Goal: Task Accomplishment & Management: Complete application form

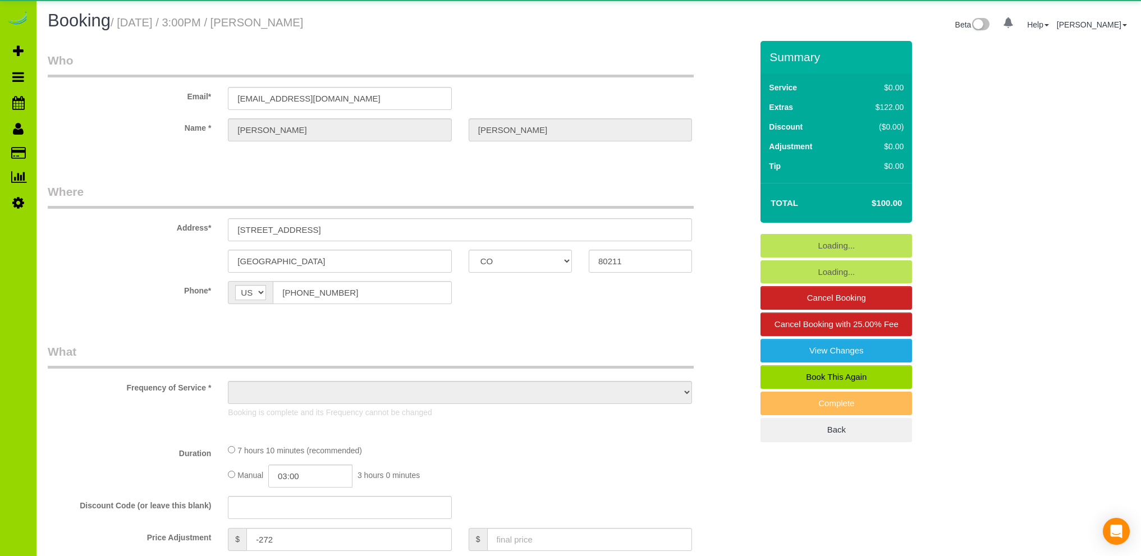
select select "CO"
select select "number:3"
select select "number:16"
select select "object:1214"
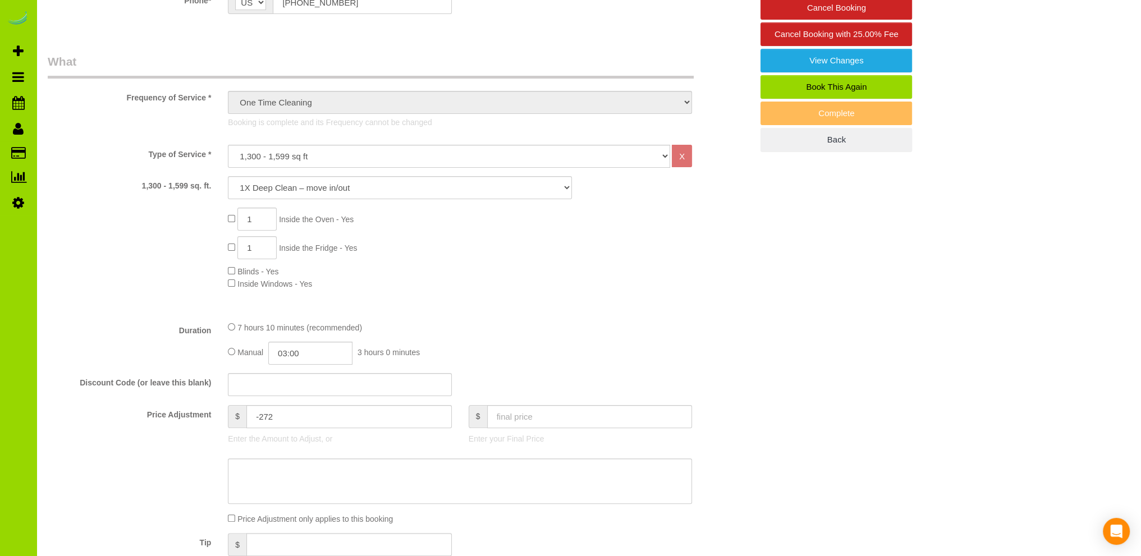
scroll to position [673, 0]
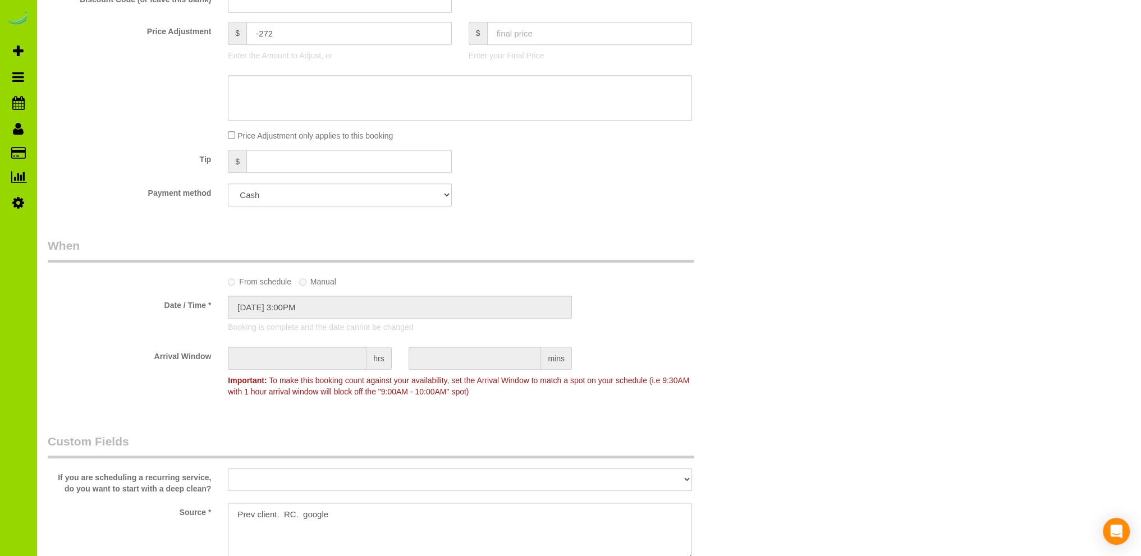
drag, startPoint x: 334, startPoint y: 196, endPoint x: 344, endPoint y: 198, distance: 9.8
click at [334, 196] on select "Add Credit Card Cash Check Paypal" at bounding box center [339, 194] width 223 height 23
drag, startPoint x: 531, startPoint y: 198, endPoint x: 536, endPoint y: 188, distance: 11.3
click at [528, 197] on div "Payment method Add Credit Card Cash Check Paypal" at bounding box center [399, 194] width 721 height 23
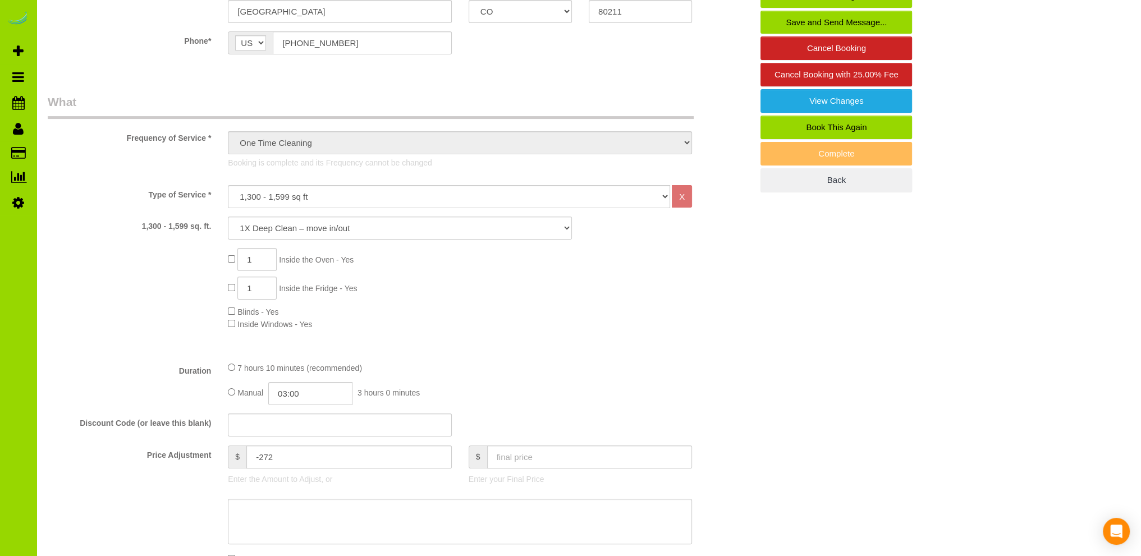
scroll to position [0, 0]
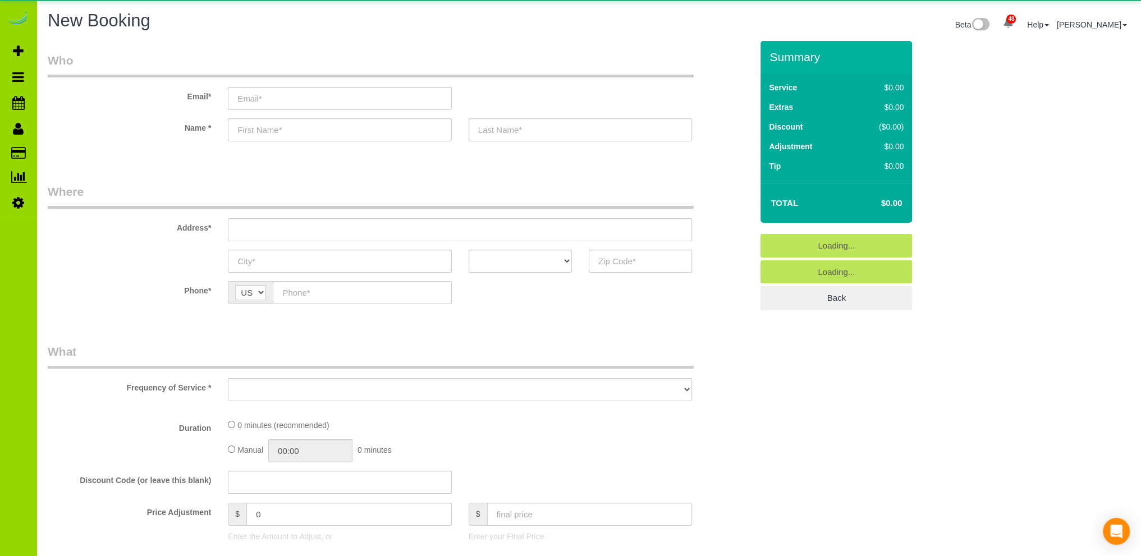
select select "object:1203"
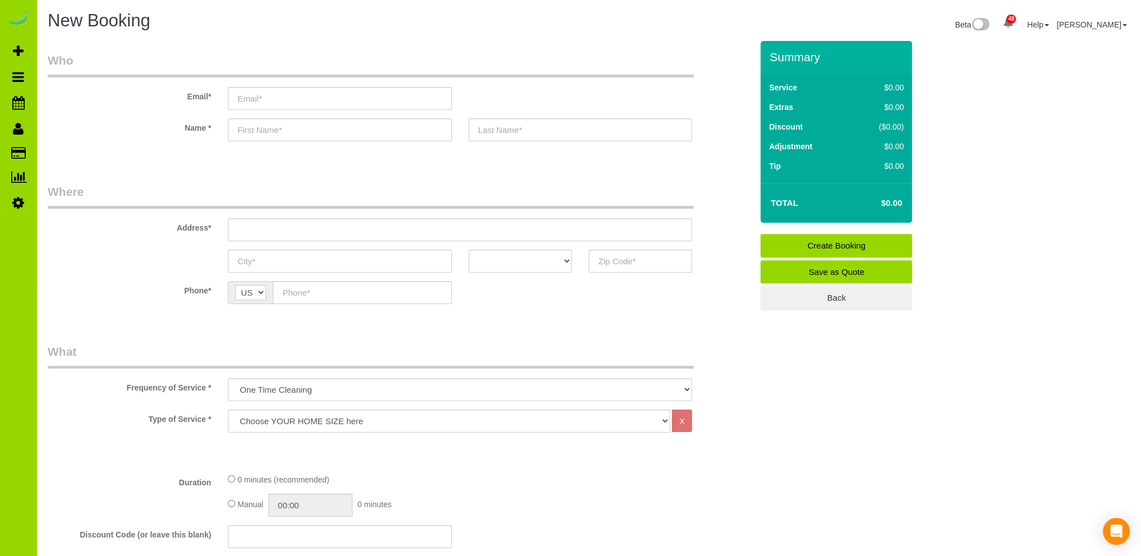
click at [156, 116] on sui-booking-customer "Email* Name *" at bounding box center [400, 102] width 704 height 100
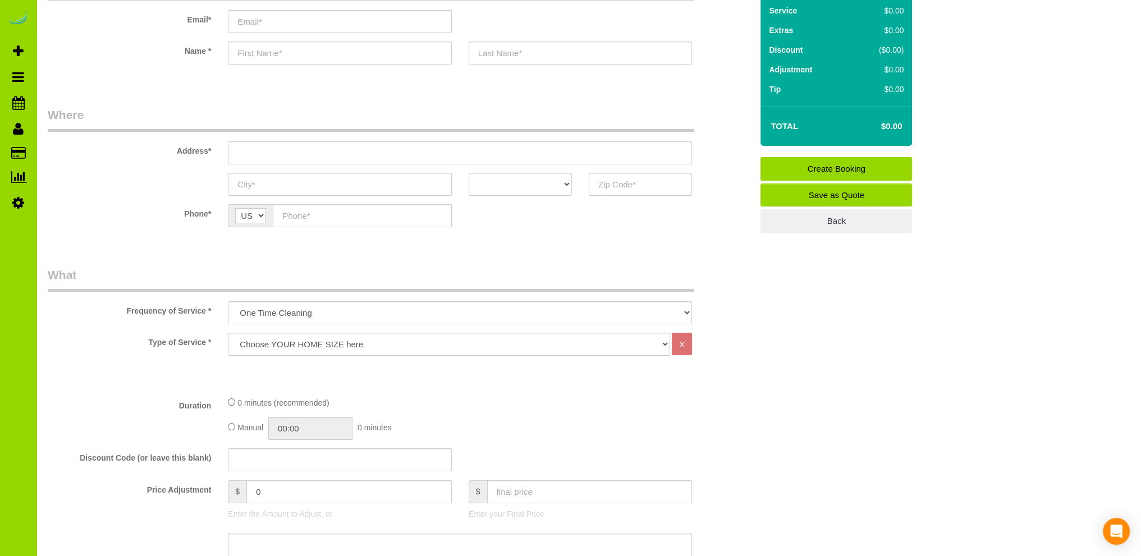
scroll to position [112, 0]
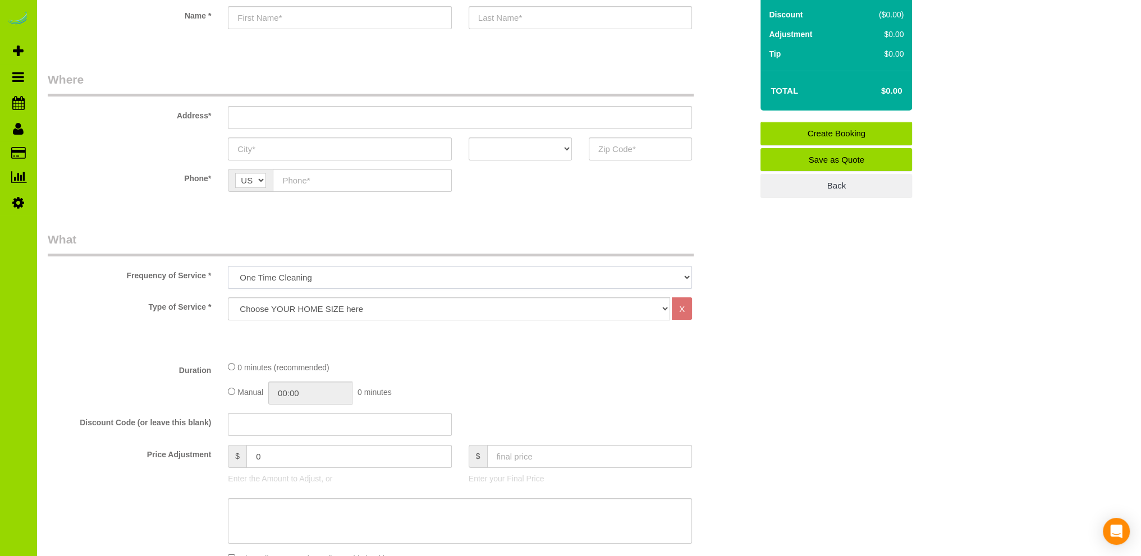
click at [280, 278] on select "One Time Cleaning Weekly Cleaning Biweekly Cleaning Monthly Cleaning" at bounding box center [460, 277] width 464 height 23
click at [228, 266] on select "One Time Cleaning Weekly Cleaning Biweekly Cleaning Monthly Cleaning" at bounding box center [460, 277] width 464 height 23
click at [292, 296] on fieldset "What Frequency of Service * One Time Cleaning Weekly Cleaning Biweekly Cleaning…" at bounding box center [400, 521] width 704 height 581
click at [284, 307] on select "Choose YOUR HOME SIZE here Hourly Cleaning 1 - 999 square feet 1,000 - 1,299 sq…" at bounding box center [449, 308] width 442 height 23
click at [228, 297] on select "Choose YOUR HOME SIZE here Hourly Cleaning 1 - 999 square feet 1,000 - 1,299 sq…" at bounding box center [449, 308] width 442 height 23
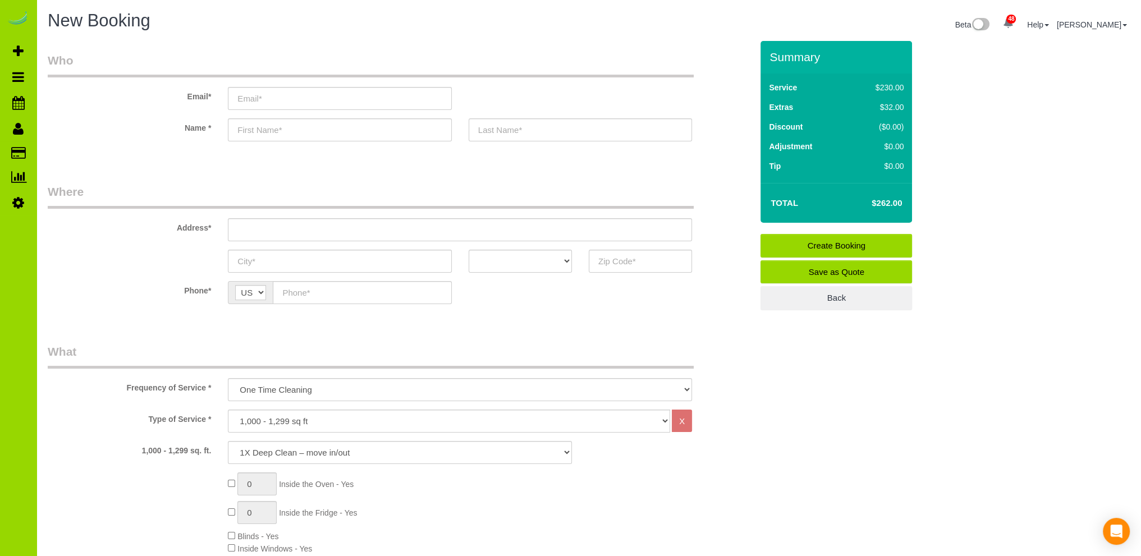
scroll to position [224, 0]
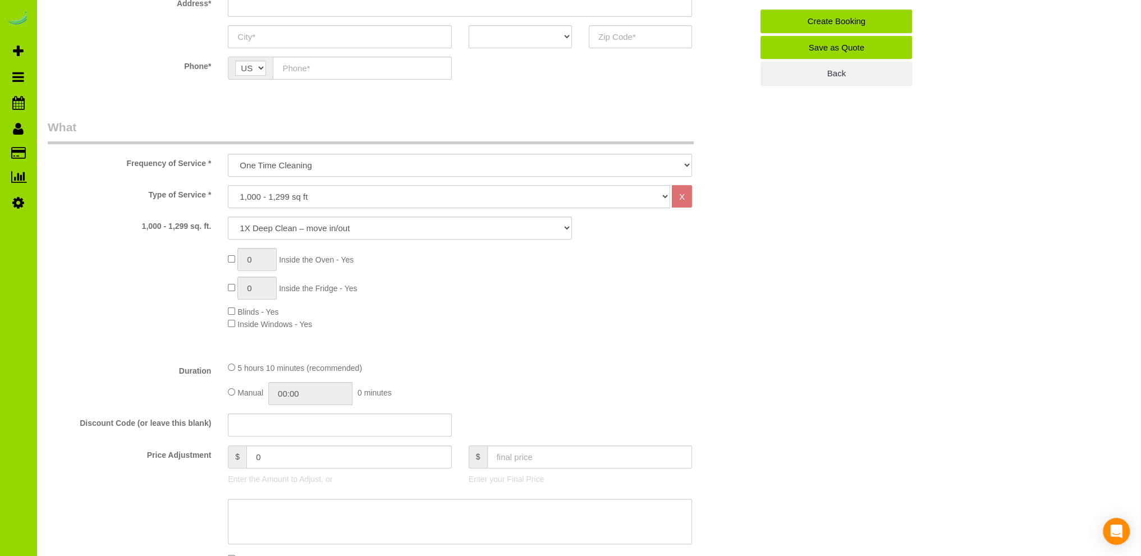
click at [288, 188] on select "Choose YOUR HOME SIZE here Hourly Cleaning 1 - 999 square feet 1,000 - 1,299 sq…" at bounding box center [449, 196] width 442 height 23
click at [228, 185] on select "Choose YOUR HOME SIZE here Hourly Cleaning 1 - 999 square feet 1,000 - 1,299 sq…" at bounding box center [449, 196] width 442 height 23
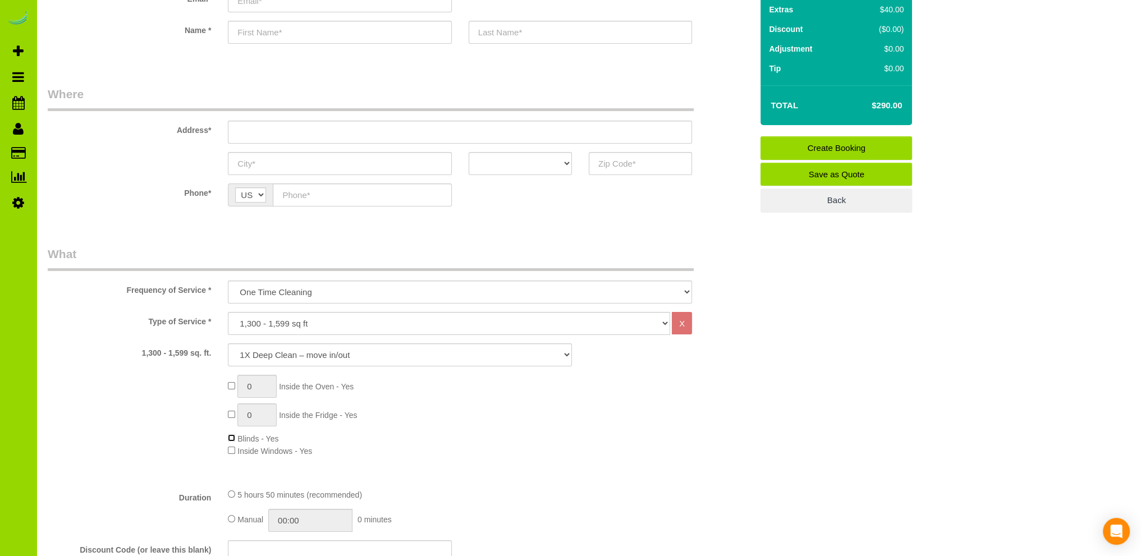
scroll to position [112, 0]
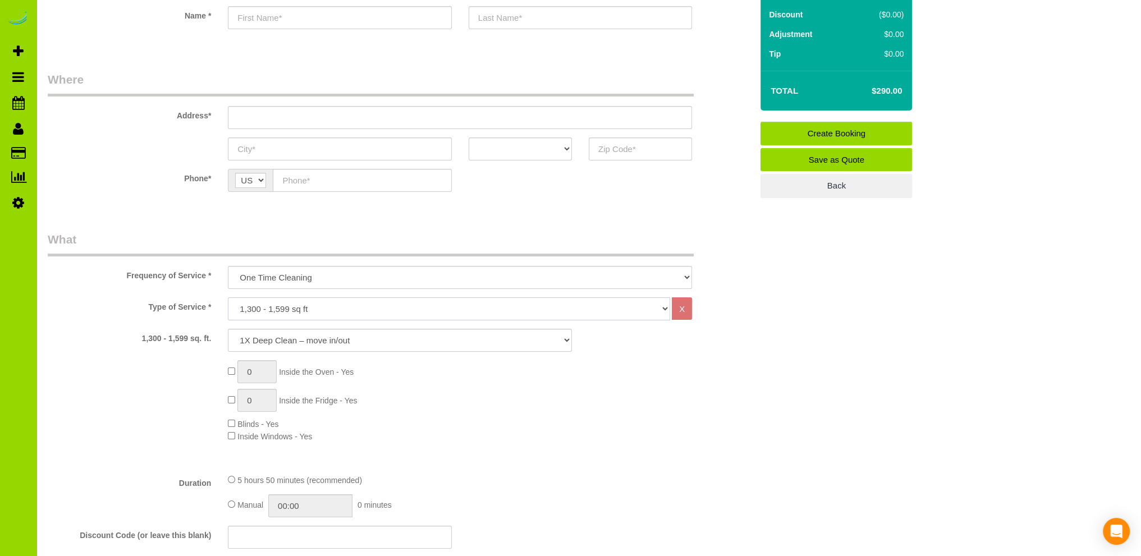
click at [269, 308] on select "Choose YOUR HOME SIZE here Hourly Cleaning 1 - 999 square feet 1,000 - 1,299 sq…" at bounding box center [449, 308] width 442 height 23
click at [228, 297] on select "Choose YOUR HOME SIZE here Hourly Cleaning 1 - 999 square feet 1,000 - 1,299 sq…" at bounding box center [449, 308] width 442 height 23
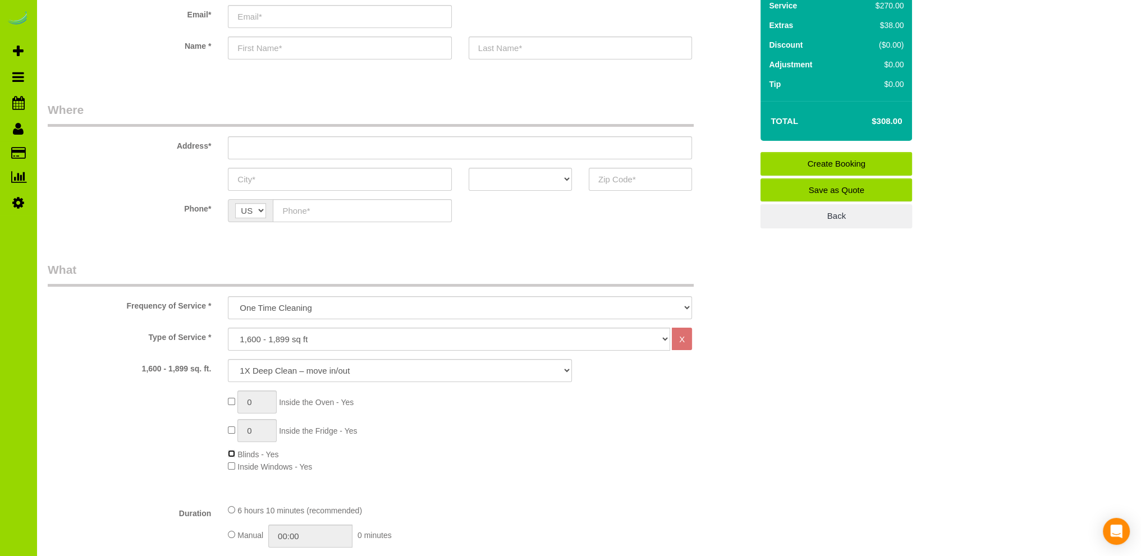
scroll to position [0, 0]
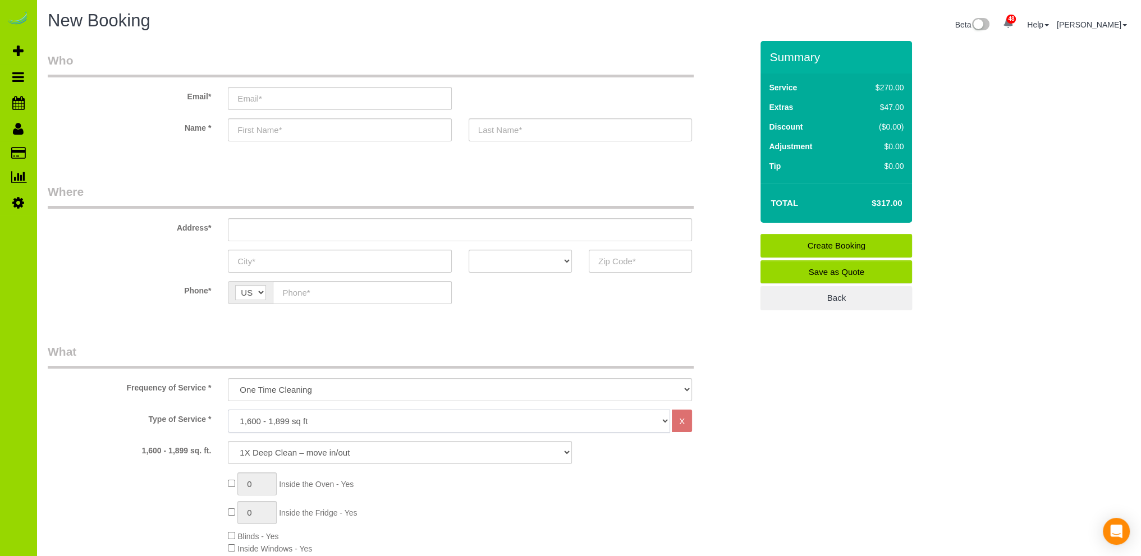
click at [264, 419] on select "Choose YOUR HOME SIZE here Hourly Cleaning 1 - 999 square feet 1,000 - 1,299 sq…" at bounding box center [449, 421] width 442 height 23
click at [228, 410] on select "Choose YOUR HOME SIZE here Hourly Cleaning 1 - 999 square feet 1,000 - 1,299 sq…" at bounding box center [449, 421] width 442 height 23
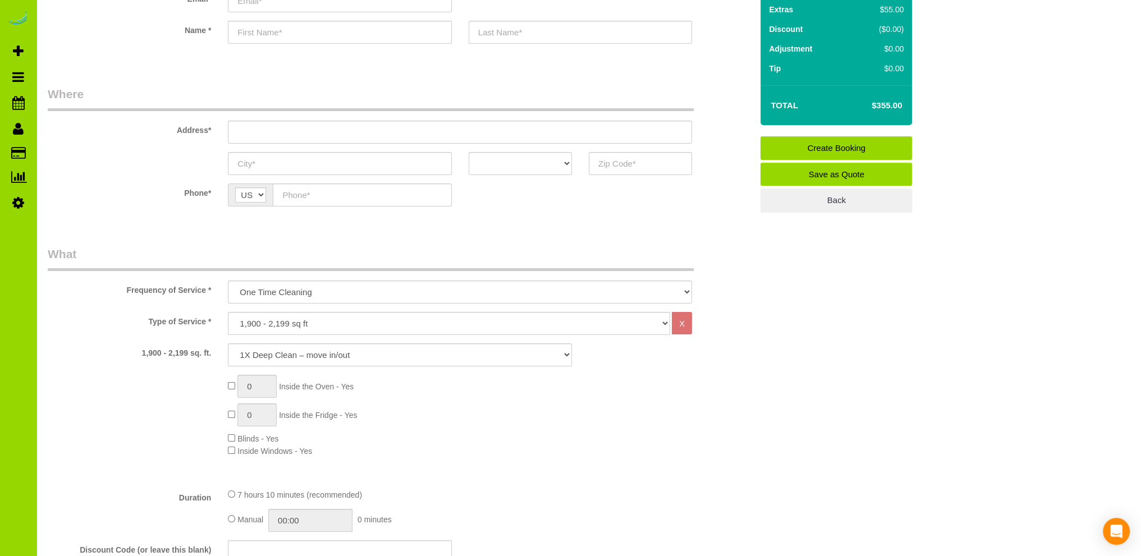
scroll to position [112, 0]
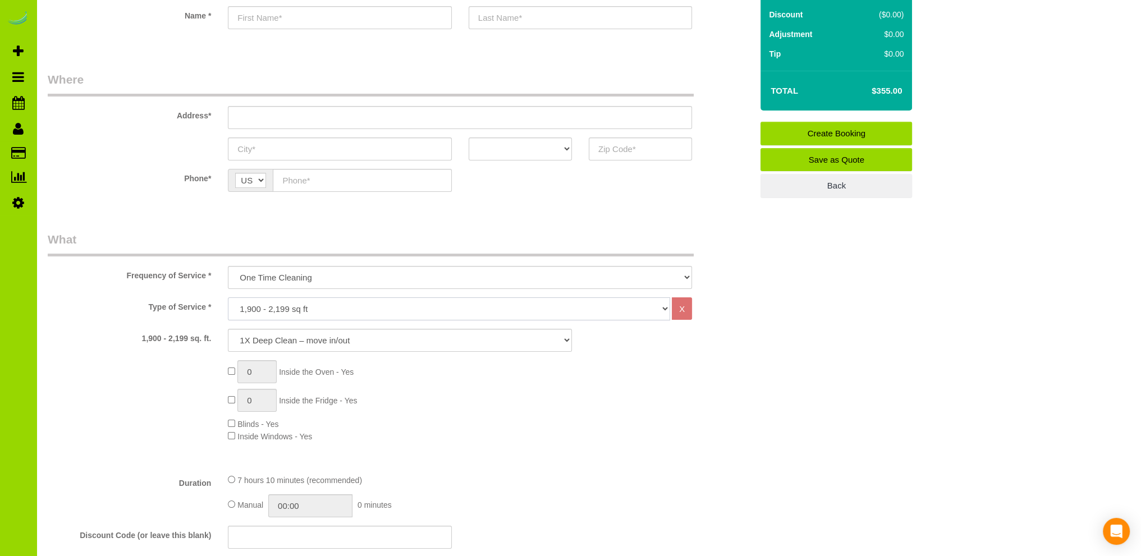
click at [277, 300] on select "Choose YOUR HOME SIZE here Hourly Cleaning 1 - 999 square feet 1,000 - 1,299 sq…" at bounding box center [449, 308] width 442 height 23
click at [228, 297] on select "Choose YOUR HOME SIZE here Hourly Cleaning 1 - 999 square feet 1,000 - 1,299 sq…" at bounding box center [449, 308] width 442 height 23
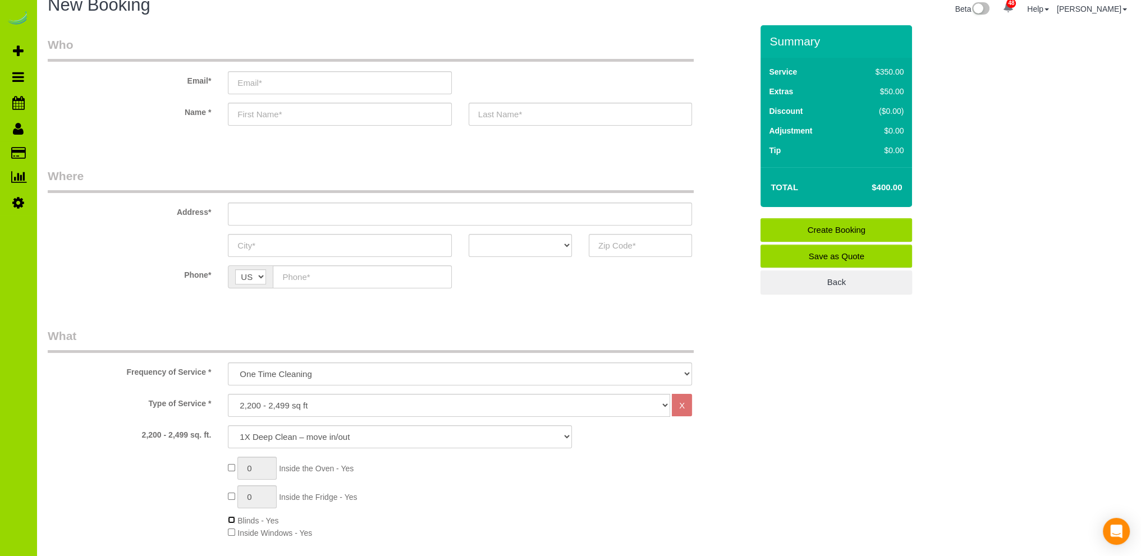
scroll to position [0, 0]
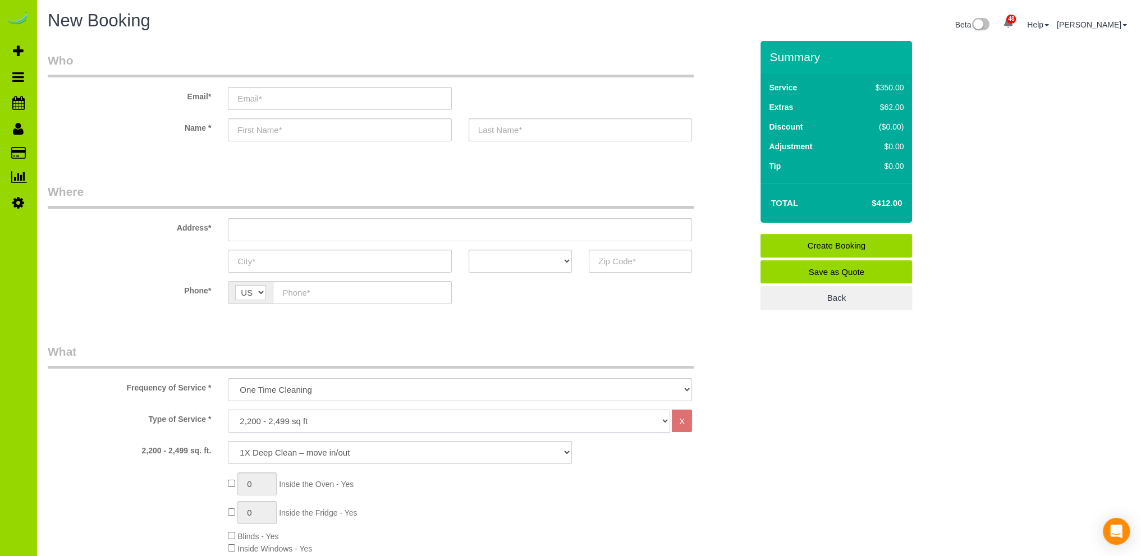
click at [263, 424] on select "Choose YOUR HOME SIZE here Hourly Cleaning 1 - 999 square feet 1,000 - 1,299 sq…" at bounding box center [449, 421] width 442 height 23
click at [228, 410] on select "Choose YOUR HOME SIZE here Hourly Cleaning 1 - 999 square feet 1,000 - 1,299 sq…" at bounding box center [449, 421] width 442 height 23
click at [257, 419] on select "Choose YOUR HOME SIZE here Hourly Cleaning 1 - 999 square feet 1,000 - 1,299 sq…" at bounding box center [449, 421] width 442 height 23
click at [228, 410] on select "Choose YOUR HOME SIZE here Hourly Cleaning 1 - 999 square feet 1,000 - 1,299 sq…" at bounding box center [449, 421] width 442 height 23
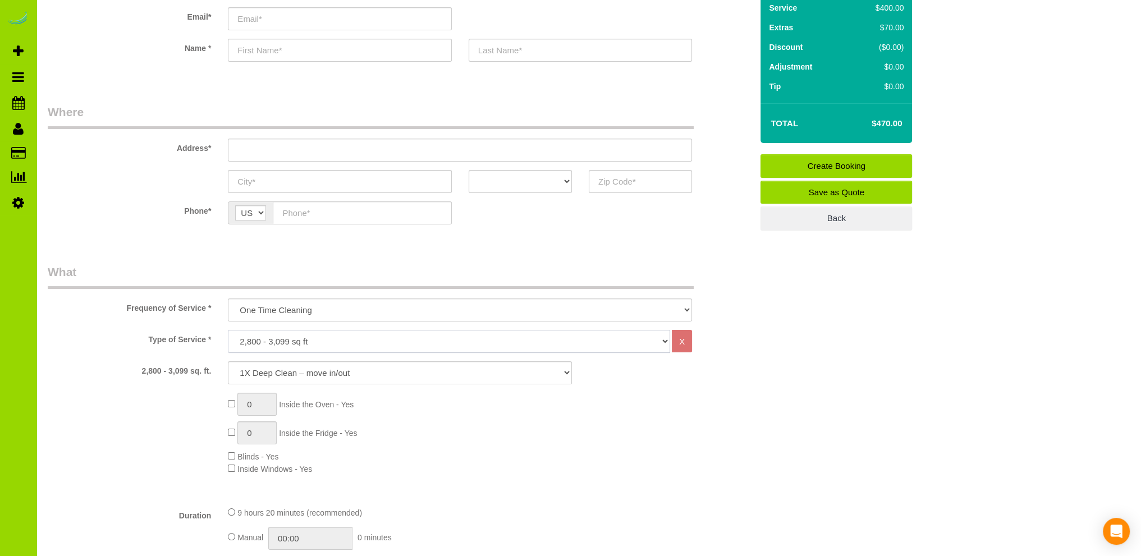
scroll to position [112, 0]
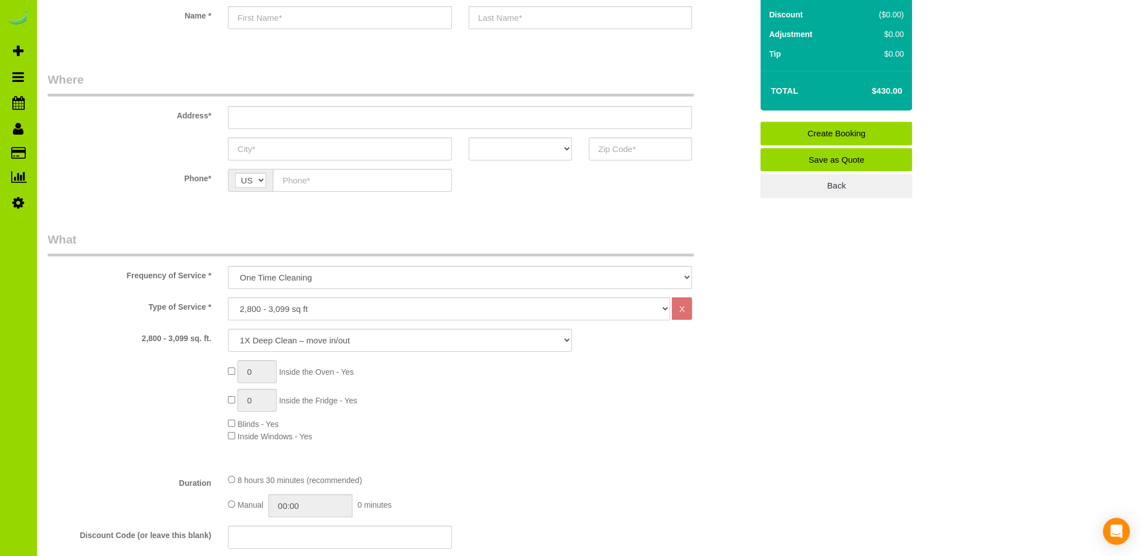
click at [234, 433] on span "Inside Windows - Yes" at bounding box center [270, 436] width 84 height 9
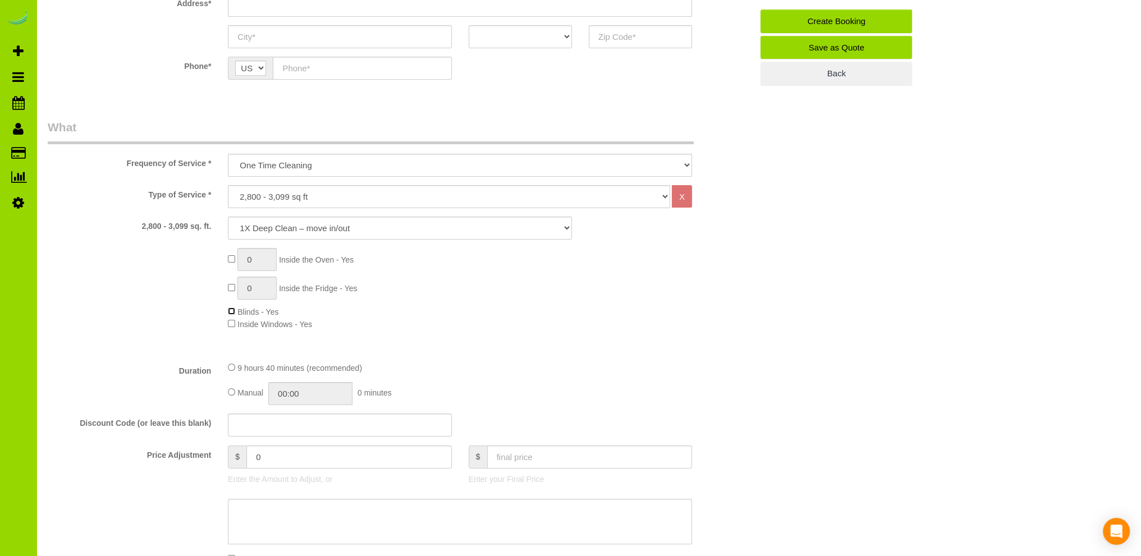
scroll to position [0, 0]
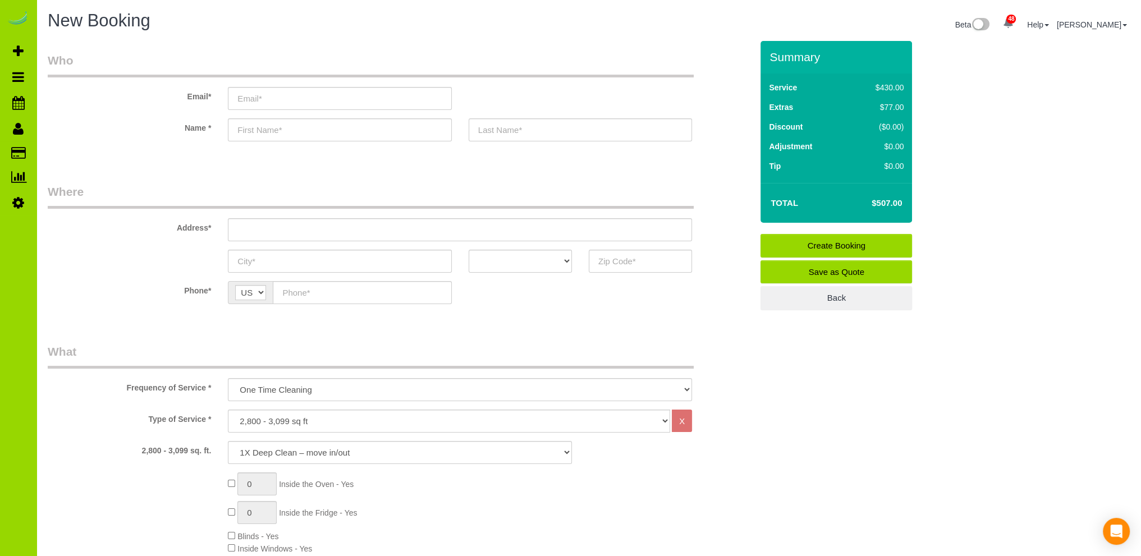
drag, startPoint x: 245, startPoint y: 406, endPoint x: 243, endPoint y: 413, distance: 7.4
click at [241, 419] on select "Choose YOUR HOME SIZE here Hourly Cleaning 1 - 999 square feet 1,000 - 1,299 sq…" at bounding box center [449, 421] width 442 height 23
click at [228, 410] on select "Choose YOUR HOME SIZE here Hourly Cleaning 1 - 999 square feet 1,000 - 1,299 sq…" at bounding box center [449, 421] width 442 height 23
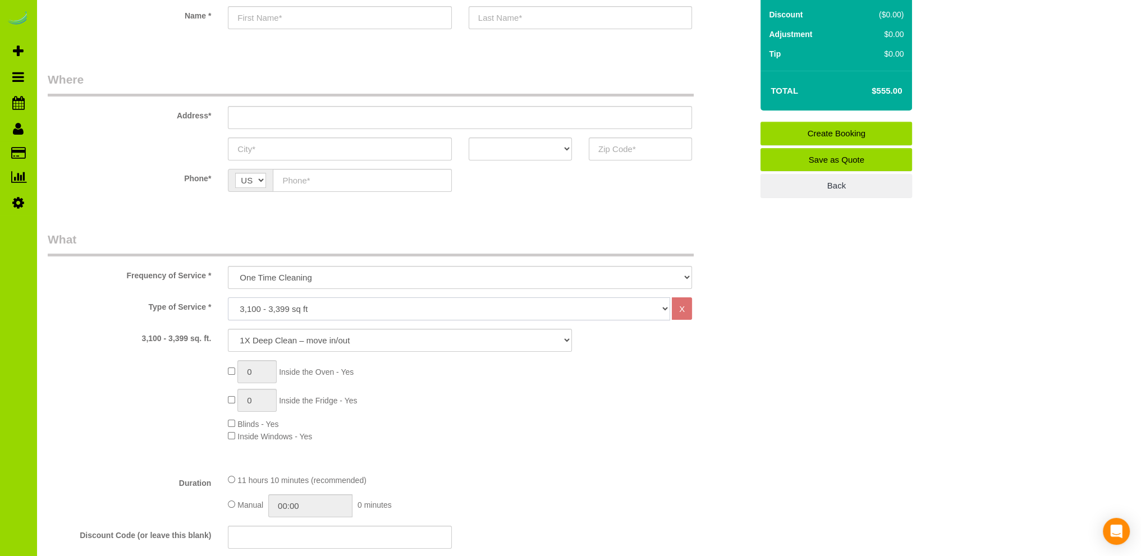
click at [268, 307] on select "Choose YOUR HOME SIZE here Hourly Cleaning 1 - 999 square feet 1,000 - 1,299 sq…" at bounding box center [449, 308] width 442 height 23
click at [228, 297] on select "Choose YOUR HOME SIZE here Hourly Cleaning 1 - 999 square feet 1,000 - 1,299 sq…" at bounding box center [449, 308] width 442 height 23
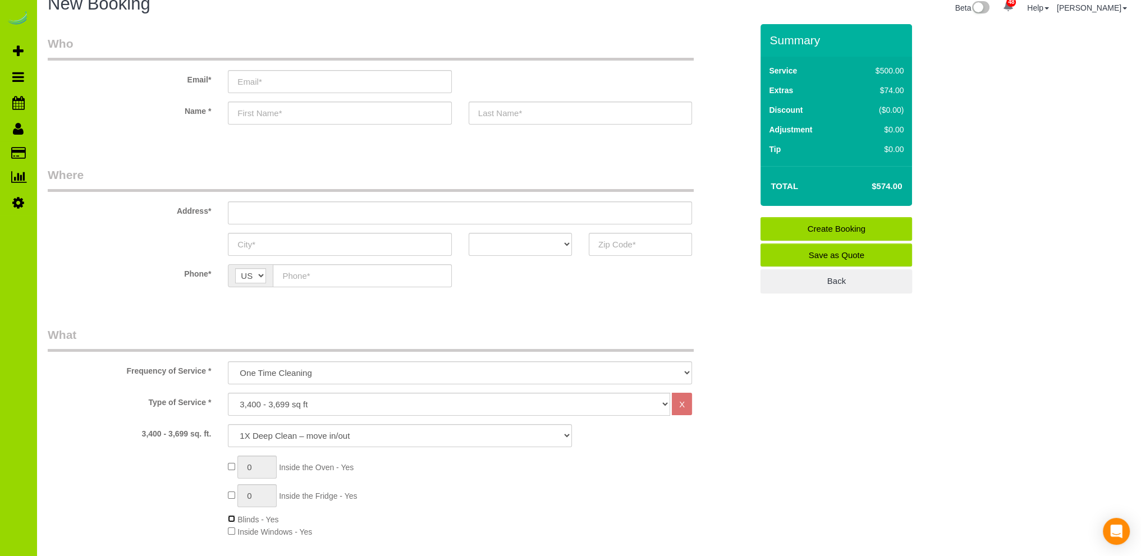
scroll to position [0, 0]
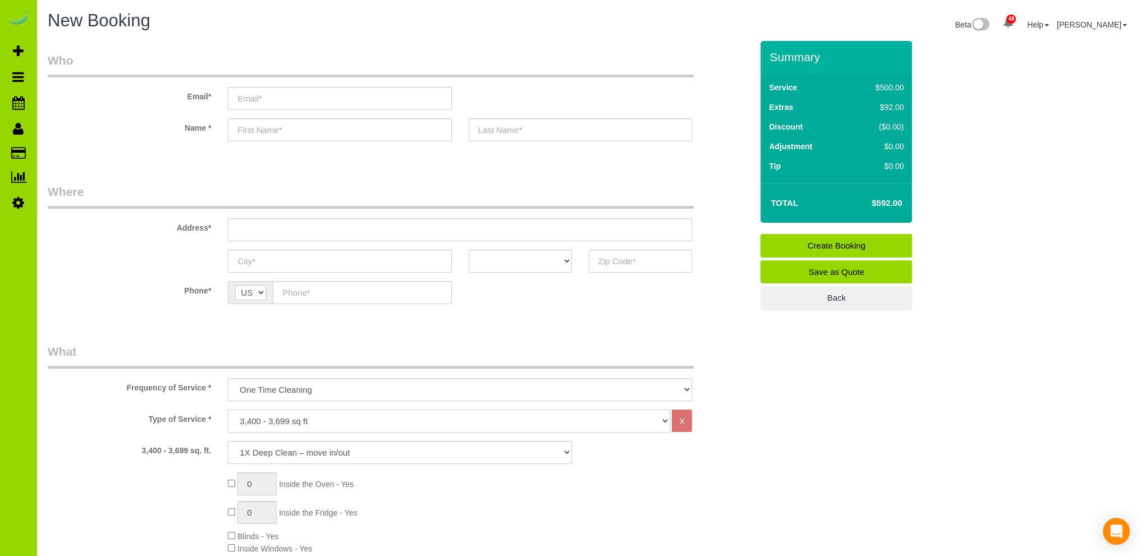
click at [324, 422] on select "Choose YOUR HOME SIZE here Hourly Cleaning 1 - 999 square feet 1,000 - 1,299 sq…" at bounding box center [449, 421] width 442 height 23
click at [228, 410] on select "Choose YOUR HOME SIZE here Hourly Cleaning 1 - 999 square feet 1,000 - 1,299 sq…" at bounding box center [449, 421] width 442 height 23
click at [249, 420] on select "Choose YOUR HOME SIZE here Hourly Cleaning 1 - 999 square feet 1,000 - 1,299 sq…" at bounding box center [449, 421] width 442 height 23
click at [228, 410] on select "Choose YOUR HOME SIZE here Hourly Cleaning 1 - 999 square feet 1,000 - 1,299 sq…" at bounding box center [449, 421] width 442 height 23
click at [249, 419] on select "Choose YOUR HOME SIZE here Hourly Cleaning 1 - 999 square feet 1,000 - 1,299 sq…" at bounding box center [449, 421] width 442 height 23
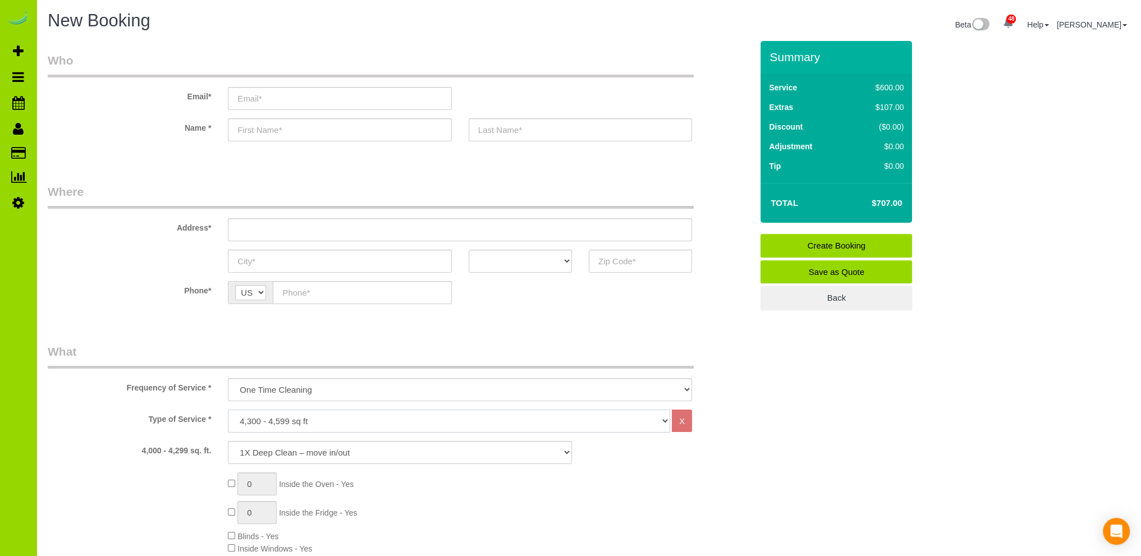
click at [228, 410] on select "Choose YOUR HOME SIZE here Hourly Cleaning 1 - 999 square feet 1,000 - 1,299 sq…" at bounding box center [449, 421] width 442 height 23
click at [284, 416] on select "Choose YOUR HOME SIZE here Hourly Cleaning 1 - 999 square feet 1,000 - 1,299 sq…" at bounding box center [449, 421] width 442 height 23
click at [228, 410] on select "Choose YOUR HOME SIZE here Hourly Cleaning 1 - 999 square feet 1,000 - 1,299 sq…" at bounding box center [449, 421] width 442 height 23
click at [233, 542] on div "0 Inside the Oven - Yes 0 Inside the Fridge - Yes Blinds - Yes Inside Windows -…" at bounding box center [489, 513] width 541 height 82
click at [269, 422] on select "Choose YOUR HOME SIZE here Hourly Cleaning 1 - 999 square feet 1,000 - 1,299 sq…" at bounding box center [449, 421] width 442 height 23
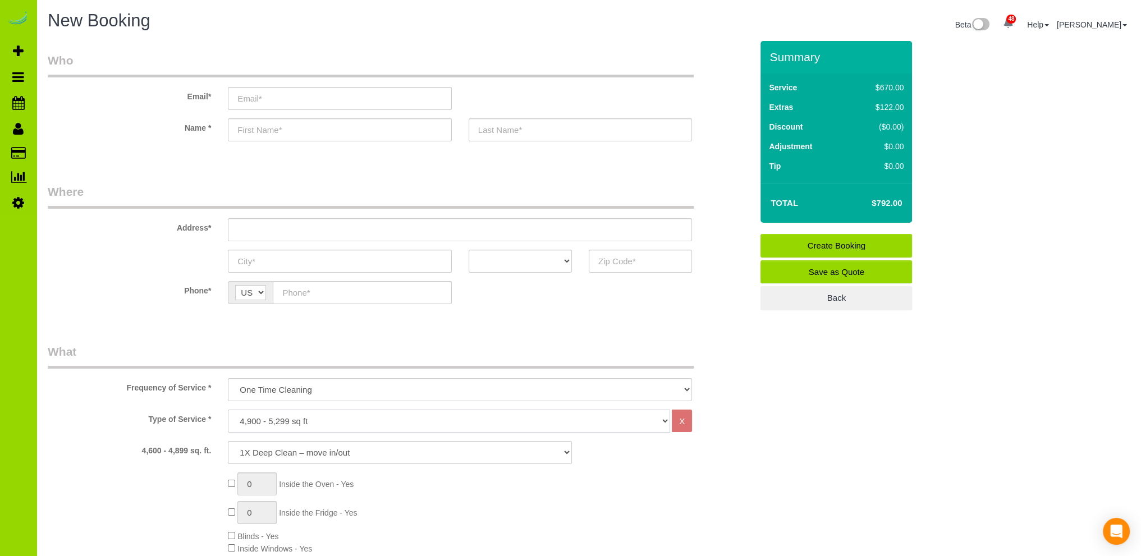
click at [228, 410] on select "Choose YOUR HOME SIZE here Hourly Cleaning 1 - 999 square feet 1,000 - 1,299 sq…" at bounding box center [449, 421] width 442 height 23
click at [346, 421] on select "Choose YOUR HOME SIZE here Hourly Cleaning 1 - 999 square feet 1,000 - 1,299 sq…" at bounding box center [449, 421] width 442 height 23
click at [228, 410] on select "Choose YOUR HOME SIZE here Hourly Cleaning 1 - 999 square feet 1,000 - 1,299 sq…" at bounding box center [449, 421] width 442 height 23
click at [289, 419] on select "Choose YOUR HOME SIZE here Hourly Cleaning 1 - 999 square feet 1,000 - 1,299 sq…" at bounding box center [449, 421] width 442 height 23
click at [228, 410] on select "Choose YOUR HOME SIZE here Hourly Cleaning 1 - 999 square feet 1,000 - 1,299 sq…" at bounding box center [449, 421] width 442 height 23
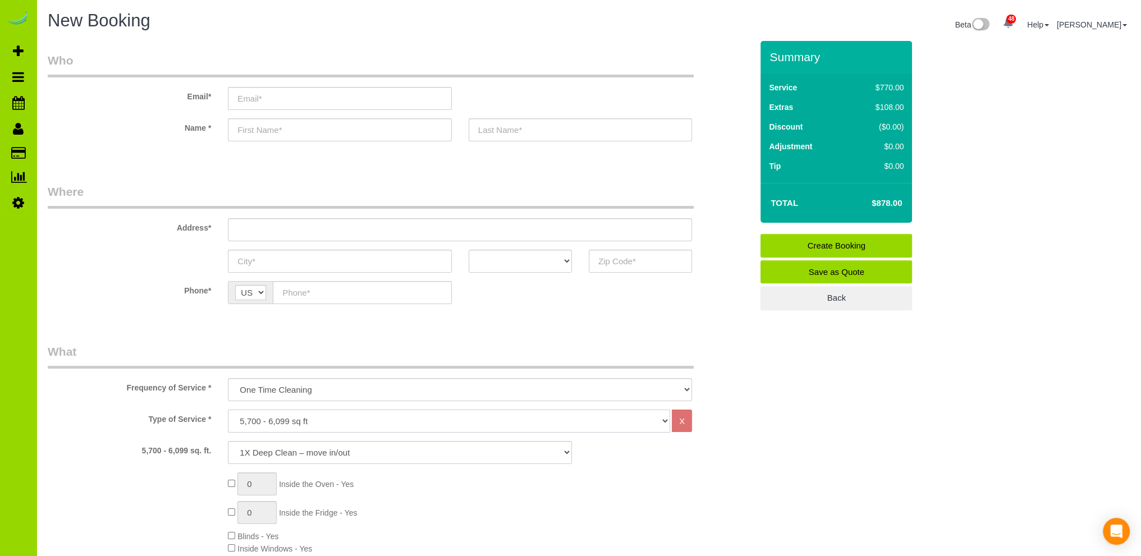
click at [294, 421] on select "Choose YOUR HOME SIZE here Hourly Cleaning 1 - 999 square feet 1,000 - 1,299 sq…" at bounding box center [449, 421] width 442 height 23
click at [228, 410] on select "Choose YOUR HOME SIZE here Hourly Cleaning 1 - 999 square feet 1,000 - 1,299 sq…" at bounding box center [449, 421] width 442 height 23
click at [261, 417] on select "Choose YOUR HOME SIZE here Hourly Cleaning 1 - 999 square feet 1,000 - 1,299 sq…" at bounding box center [449, 421] width 442 height 23
click at [228, 410] on select "Choose YOUR HOME SIZE here Hourly Cleaning 1 - 999 square feet 1,000 - 1,299 sq…" at bounding box center [449, 421] width 442 height 23
click at [279, 420] on select "Choose YOUR HOME SIZE here Hourly Cleaning 1 - 999 square feet 1,000 - 1,299 sq…" at bounding box center [449, 421] width 442 height 23
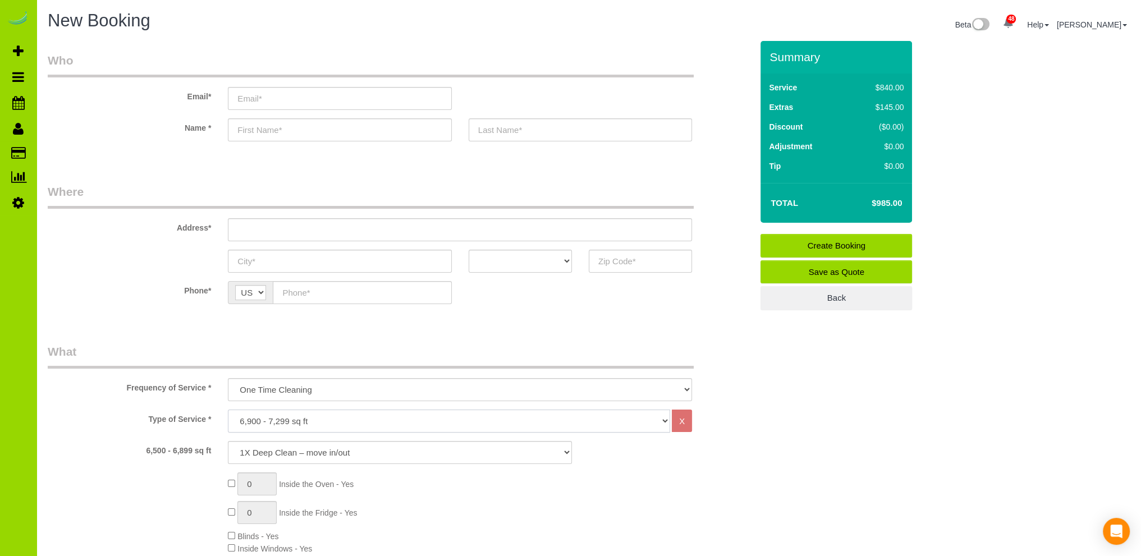
click at [228, 410] on select "Choose YOUR HOME SIZE here Hourly Cleaning 1 - 999 square feet 1,000 - 1,299 sq…" at bounding box center [449, 421] width 442 height 23
click at [255, 417] on select "Choose YOUR HOME SIZE here Hourly Cleaning 1 - 999 square feet 1,000 - 1,299 sq…" at bounding box center [449, 421] width 442 height 23
click at [228, 410] on select "Choose YOUR HOME SIZE here Hourly Cleaning 1 - 999 square feet 1,000 - 1,299 sq…" at bounding box center [449, 421] width 442 height 23
click at [287, 421] on select "Choose YOUR HOME SIZE here Hourly Cleaning 1 - 999 square feet 1,000 - 1,299 sq…" at bounding box center [449, 421] width 442 height 23
click at [228, 410] on select "Choose YOUR HOME SIZE here Hourly Cleaning 1 - 999 square feet 1,000 - 1,299 sq…" at bounding box center [449, 421] width 442 height 23
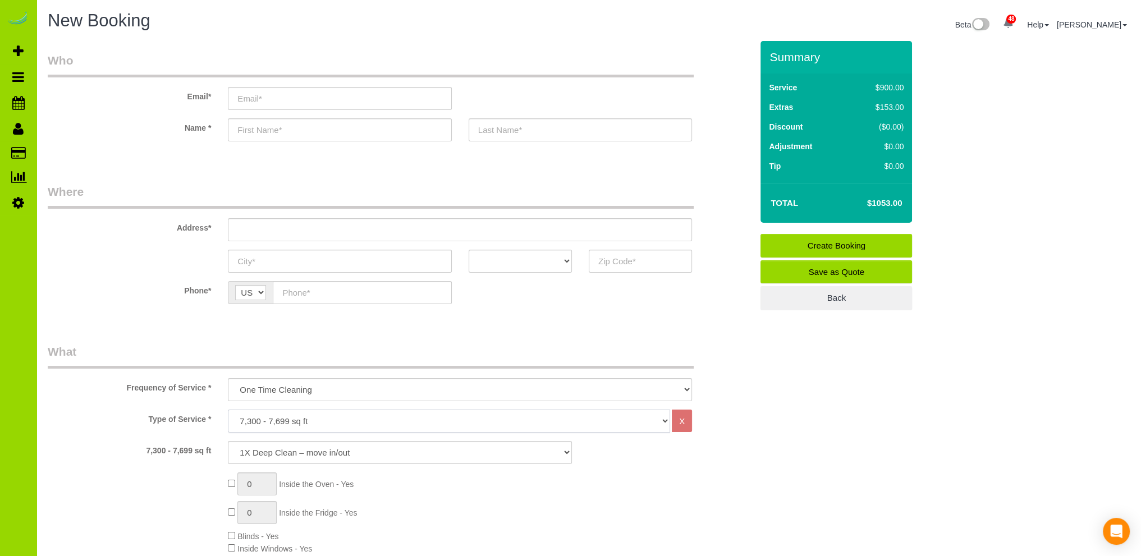
click at [268, 420] on select "Choose YOUR HOME SIZE here Hourly Cleaning 1 - 999 square feet 1,000 - 1,299 sq…" at bounding box center [449, 421] width 442 height 23
click at [228, 410] on select "Choose YOUR HOME SIZE here Hourly Cleaning 1 - 999 square feet 1,000 - 1,299 sq…" at bounding box center [449, 421] width 442 height 23
click at [318, 385] on select "One Time Cleaning Weekly Cleaning Biweekly Cleaning Monthly Cleaning" at bounding box center [460, 389] width 464 height 23
click at [313, 388] on select "One Time Cleaning Weekly Cleaning Biweekly Cleaning Monthly Cleaning" at bounding box center [460, 389] width 464 height 23
click at [313, 421] on select "Choose YOUR HOME SIZE here Hourly Cleaning 1 - 999 square feet 1,000 - 1,299 sq…" at bounding box center [449, 421] width 442 height 23
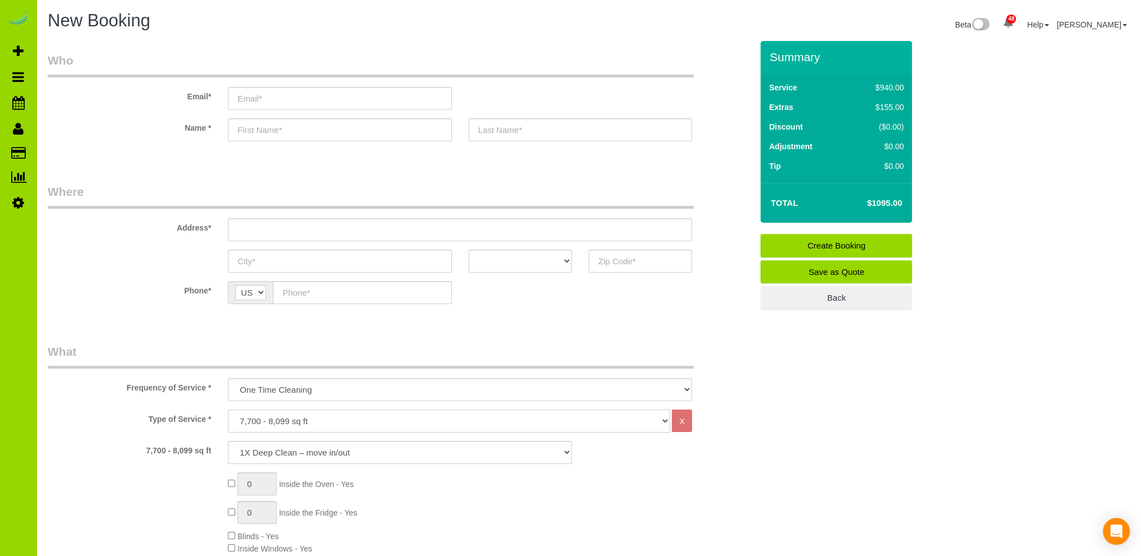
select select "34"
click at [228, 410] on select "Choose YOUR HOME SIZE here Hourly Cleaning 1 - 999 square feet 1,000 - 1,299 sq…" at bounding box center [449, 421] width 442 height 23
click at [250, 446] on select "1X Deep Clean – move in/out 1X Deep Clean – sale ready 1X Deep Clean – other 1X…" at bounding box center [400, 452] width 344 height 23
select select "4"
click at [228, 441] on select "1X Deep Clean – move in/out 1X Deep Clean – sale ready 1X Deep Clean – other 1X…" at bounding box center [400, 452] width 344 height 23
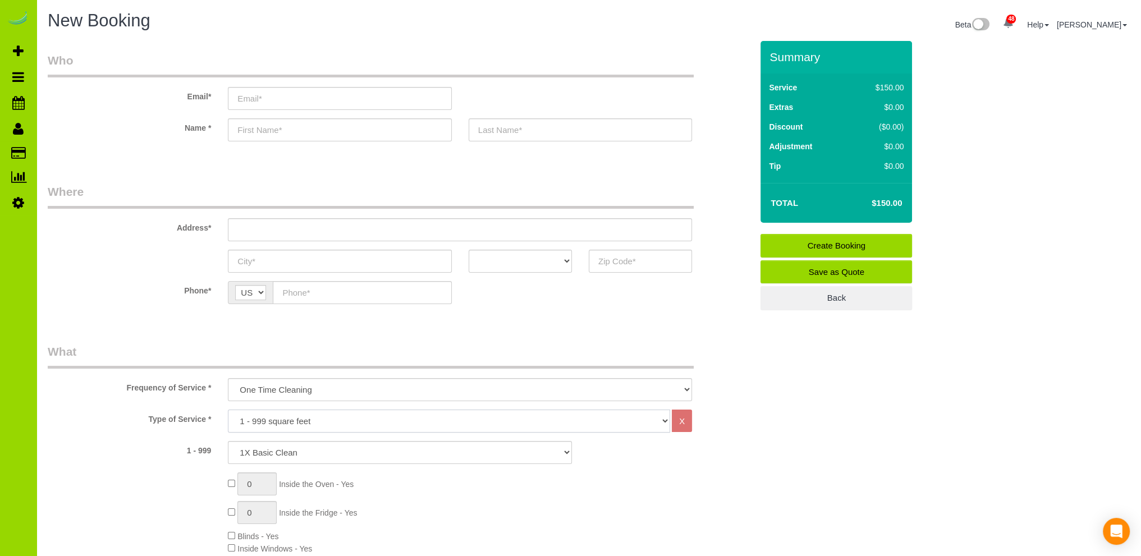
click at [305, 421] on select "Choose YOUR HOME SIZE here Hourly Cleaning 1 - 999 square feet 1,000 - 1,299 sq…" at bounding box center [449, 421] width 442 height 23
click at [295, 426] on select "Choose YOUR HOME SIZE here Hourly Cleaning 1 - 999 square feet 1,000 - 1,299 sq…" at bounding box center [449, 421] width 442 height 23
select select "35"
click at [228, 410] on select "Choose YOUR HOME SIZE here Hourly Cleaning 1 - 999 square feet 1,000 - 1,299 sq…" at bounding box center [449, 421] width 442 height 23
click at [284, 449] on select "1X Deep Clean – move in/out 1X Deep Clean – sale ready 1X Deep Clean – other 1X…" at bounding box center [400, 452] width 344 height 23
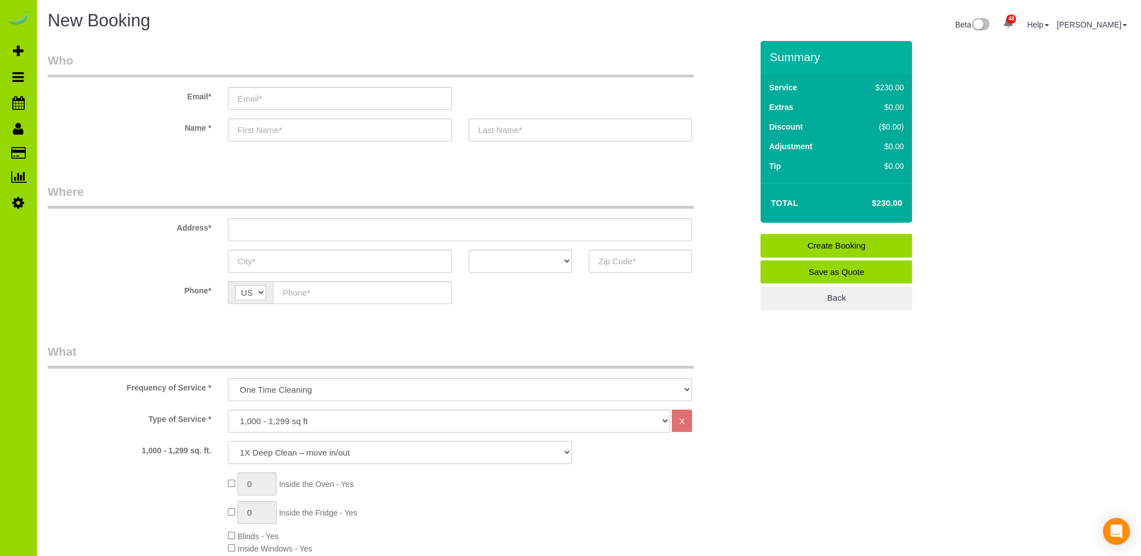
select select "4"
click at [228, 441] on select "1X Deep Clean – move in/out 1X Deep Clean – sale ready 1X Deep Clean – other 1X…" at bounding box center [400, 452] width 344 height 23
click at [255, 419] on select "Choose YOUR HOME SIZE here Hourly Cleaning 1 - 999 square feet 1,000 - 1,299 sq…" at bounding box center [449, 421] width 442 height 23
select select "36"
click at [228, 410] on select "Choose YOUR HOME SIZE here Hourly Cleaning 1 - 999 square feet 1,000 - 1,299 sq…" at bounding box center [449, 421] width 442 height 23
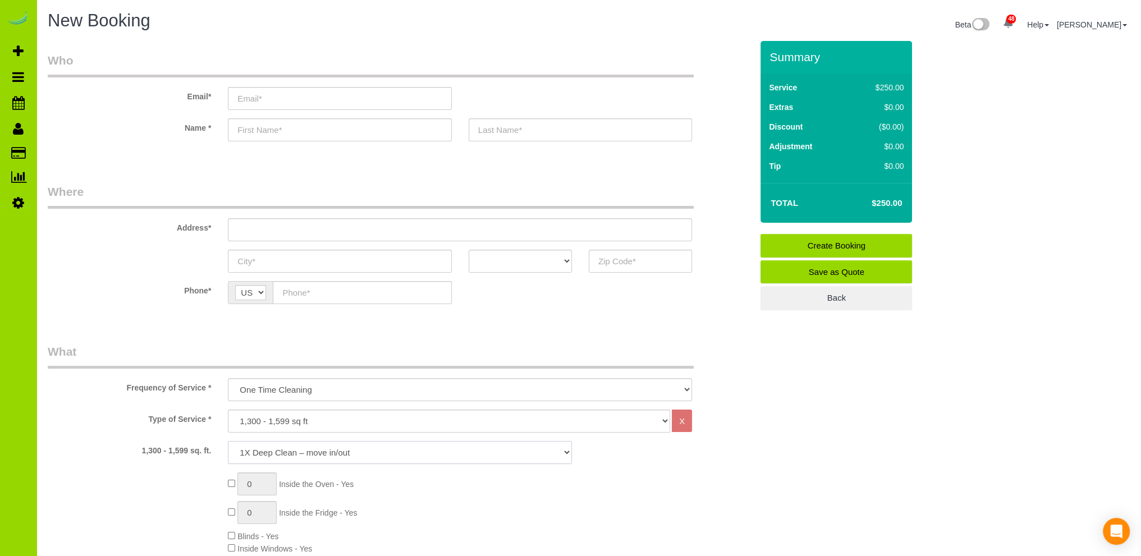
click at [328, 449] on select "1X Deep Clean – move in/out 1X Deep Clean – sale ready 1X Deep Clean – other 1X…" at bounding box center [400, 452] width 344 height 23
select select "4"
click at [228, 441] on select "1X Deep Clean – move in/out 1X Deep Clean – sale ready 1X Deep Clean – other 1X…" at bounding box center [400, 452] width 344 height 23
click at [274, 421] on select "Choose YOUR HOME SIZE here Hourly Cleaning 1 - 999 square feet 1,000 - 1,299 sq…" at bounding box center [449, 421] width 442 height 23
select select "37"
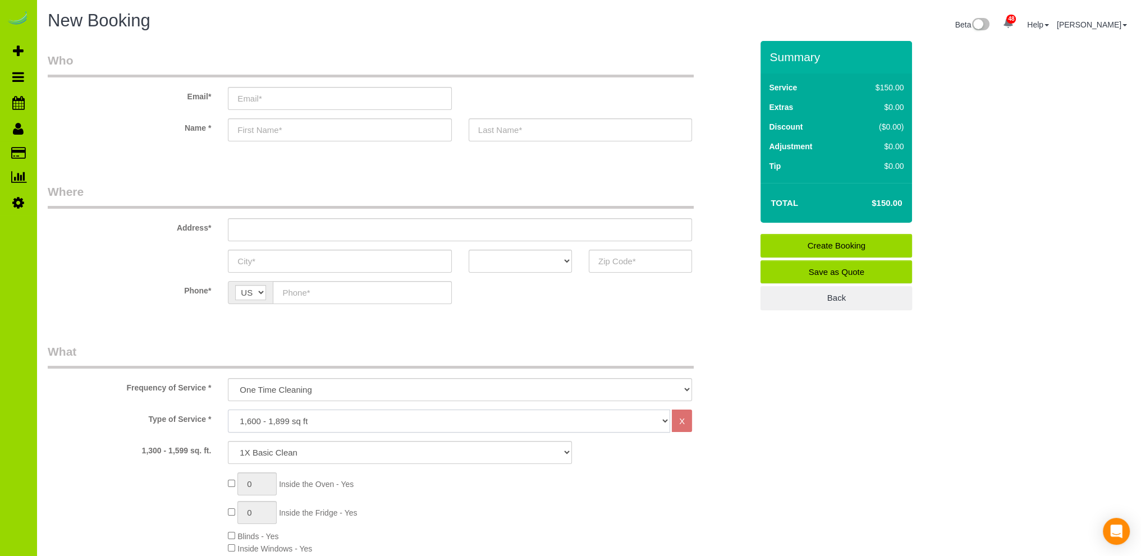
click at [228, 410] on select "Choose YOUR HOME SIZE here Hourly Cleaning 1 - 999 square feet 1,000 - 1,299 sq…" at bounding box center [449, 421] width 442 height 23
click at [348, 450] on select "1X Deep Clean – move in/out 1X Deep Clean – sale ready 1X Deep Clean – other 1X…" at bounding box center [400, 452] width 344 height 23
select select "4"
click at [228, 441] on select "1X Deep Clean – move in/out 1X Deep Clean – sale ready 1X Deep Clean – other 1X…" at bounding box center [400, 452] width 344 height 23
click at [269, 420] on select "Choose YOUR HOME SIZE here Hourly Cleaning 1 - 999 square feet 1,000 - 1,299 sq…" at bounding box center [449, 421] width 442 height 23
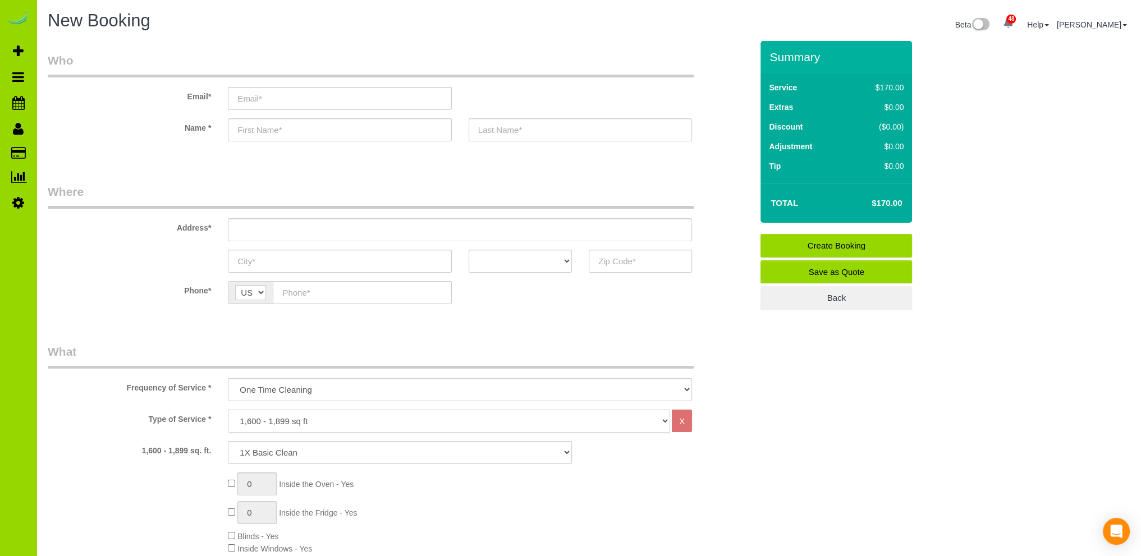
select select "38"
click at [228, 410] on select "Choose YOUR HOME SIZE here Hourly Cleaning 1 - 999 square feet 1,000 - 1,299 sq…" at bounding box center [449, 421] width 442 height 23
click at [321, 450] on select "1X Deep Clean – move in/out 1X Deep Clean – sale ready 1X Deep Clean – other 1X…" at bounding box center [400, 452] width 344 height 23
select select "4"
click at [228, 441] on select "1X Deep Clean – move in/out 1X Deep Clean – sale ready 1X Deep Clean – other 1X…" at bounding box center [400, 452] width 344 height 23
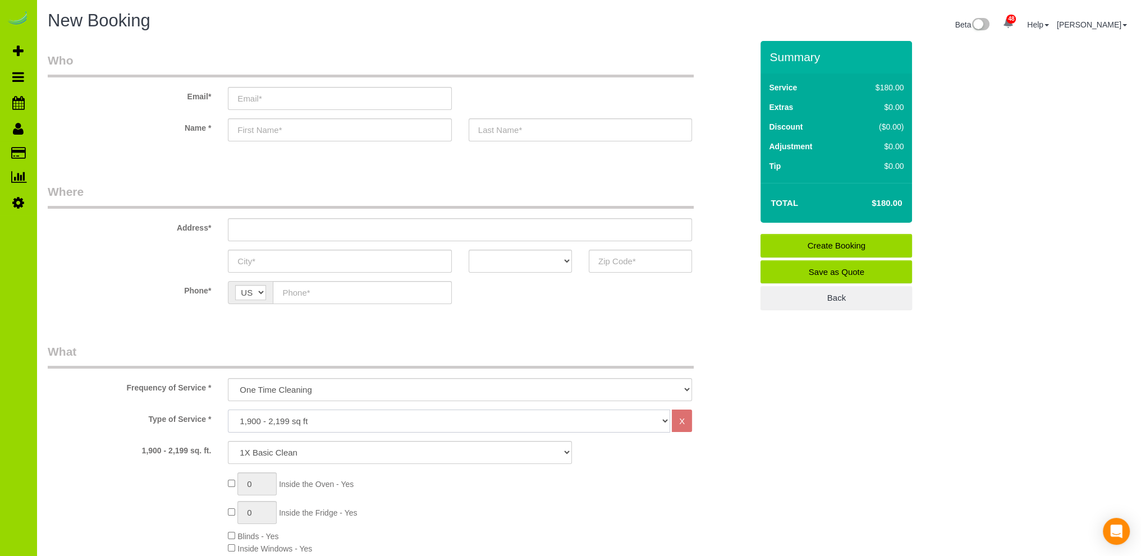
click at [253, 415] on select "Choose YOUR HOME SIZE here Hourly Cleaning 1 - 999 square feet 1,000 - 1,299 sq…" at bounding box center [449, 421] width 442 height 23
select select "39"
click at [228, 410] on select "Choose YOUR HOME SIZE here Hourly Cleaning 1 - 999 square feet 1,000 - 1,299 sq…" at bounding box center [449, 421] width 442 height 23
click at [332, 456] on select "1X Deep Clean – move in/out 1X Deep Clean – sale ready 1X Deep Clean – other 1X…" at bounding box center [400, 452] width 344 height 23
select select "4"
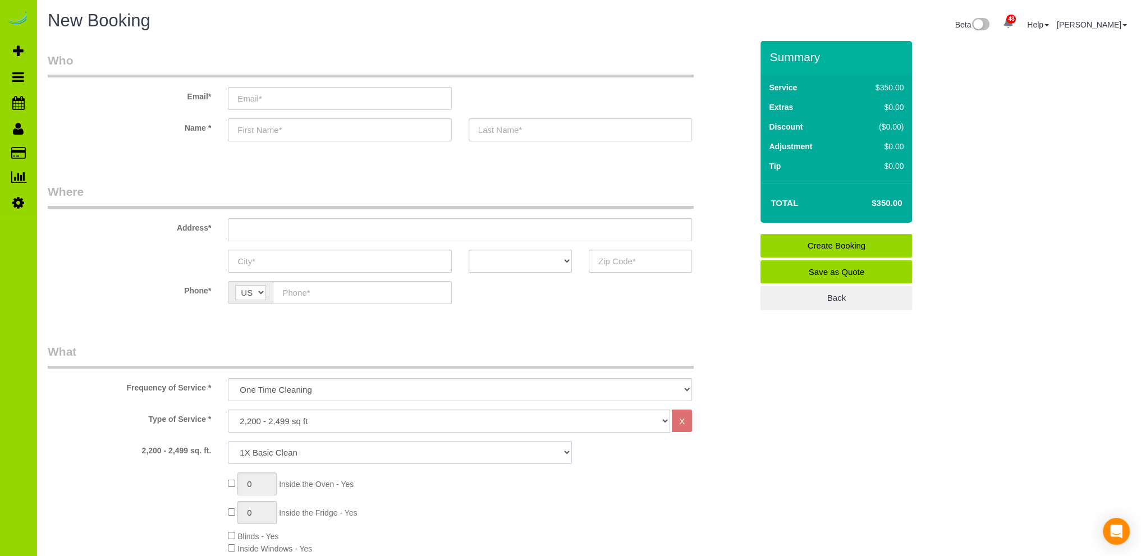
click at [228, 441] on select "1X Deep Clean – move in/out 1X Deep Clean – sale ready 1X Deep Clean – other 1X…" at bounding box center [400, 452] width 344 height 23
click at [260, 416] on select "Choose YOUR HOME SIZE here Hourly Cleaning 1 - 999 square feet 1,000 - 1,299 sq…" at bounding box center [449, 421] width 442 height 23
select select "40"
click at [228, 410] on select "Choose YOUR HOME SIZE here Hourly Cleaning 1 - 999 square feet 1,000 - 1,299 sq…" at bounding box center [449, 421] width 442 height 23
click at [332, 453] on select "1X Deep Clean – move in/out 1X Deep Clean – sale ready 1X Deep Clean – other 1X…" at bounding box center [400, 452] width 344 height 23
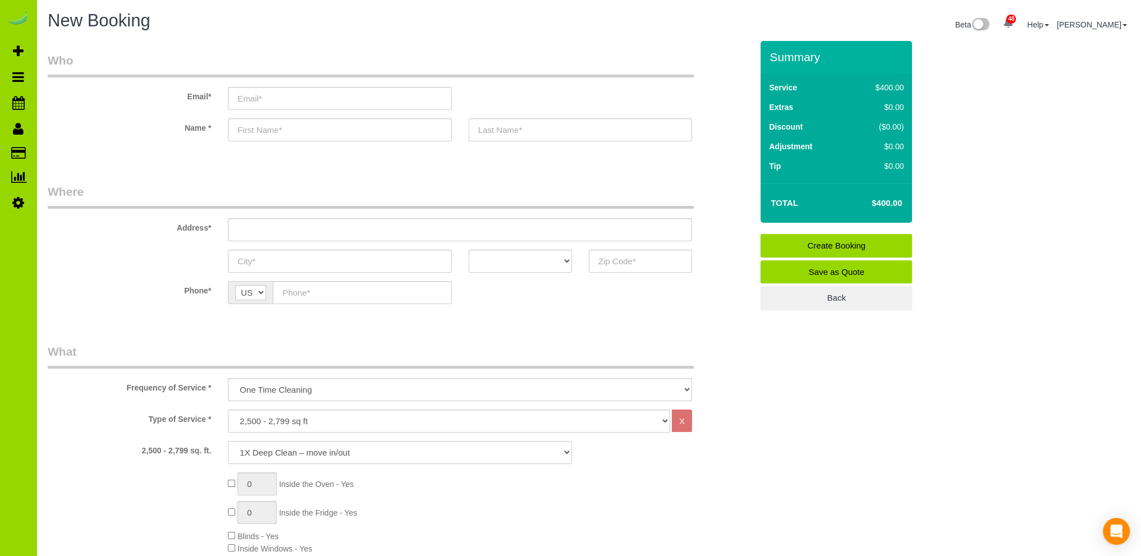
select select "4"
click at [228, 441] on select "1X Deep Clean – move in/out 1X Deep Clean – sale ready 1X Deep Clean – other 1X…" at bounding box center [400, 452] width 344 height 23
click at [325, 415] on select "Choose YOUR HOME SIZE here Hourly Cleaning 1 - 999 square feet 1,000 - 1,299 sq…" at bounding box center [449, 421] width 442 height 23
select select "41"
click at [228, 410] on select "Choose YOUR HOME SIZE here Hourly Cleaning 1 - 999 square feet 1,000 - 1,299 sq…" at bounding box center [449, 421] width 442 height 23
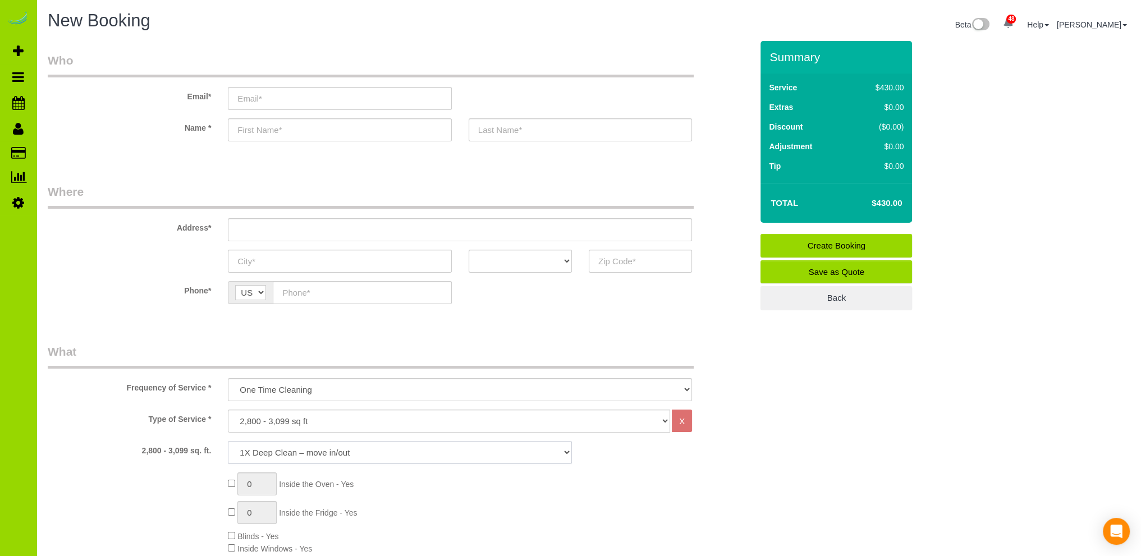
click at [307, 449] on select "1X Deep Clean – move in/out 1X Deep Clean – sale ready 1X Deep Clean – other 1X…" at bounding box center [400, 452] width 344 height 23
select select "4"
click at [228, 441] on select "1X Deep Clean – move in/out 1X Deep Clean – sale ready 1X Deep Clean – other 1X…" at bounding box center [400, 452] width 344 height 23
click at [256, 416] on select "Choose YOUR HOME SIZE here Hourly Cleaning 1 - 999 square feet 1,000 - 1,299 sq…" at bounding box center [449, 421] width 442 height 23
select select "42"
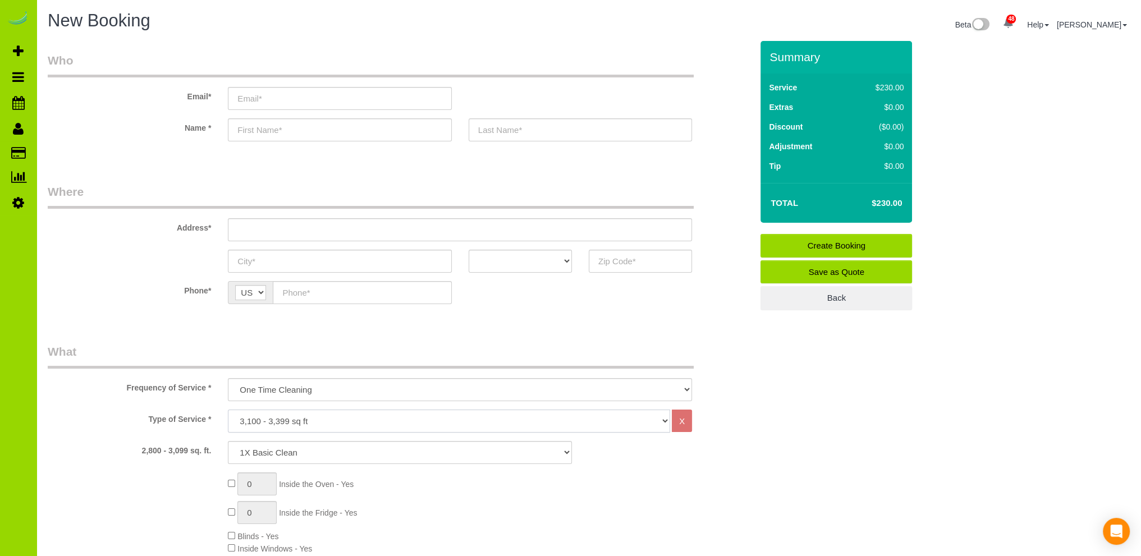
click at [228, 410] on select "Choose YOUR HOME SIZE here Hourly Cleaning 1 - 999 square feet 1,000 - 1,299 sq…" at bounding box center [449, 421] width 442 height 23
click at [336, 450] on select "1X Deep Clean – move in/out 1X Deep Clean – sale ready 1X Deep Clean – other 1X…" at bounding box center [400, 452] width 344 height 23
select select "4"
click at [228, 441] on select "1X Deep Clean – move in/out 1X Deep Clean – sale ready 1X Deep Clean – other 1X…" at bounding box center [400, 452] width 344 height 23
click at [293, 419] on select "Choose YOUR HOME SIZE here Hourly Cleaning 1 - 999 square feet 1,000 - 1,299 sq…" at bounding box center [449, 421] width 442 height 23
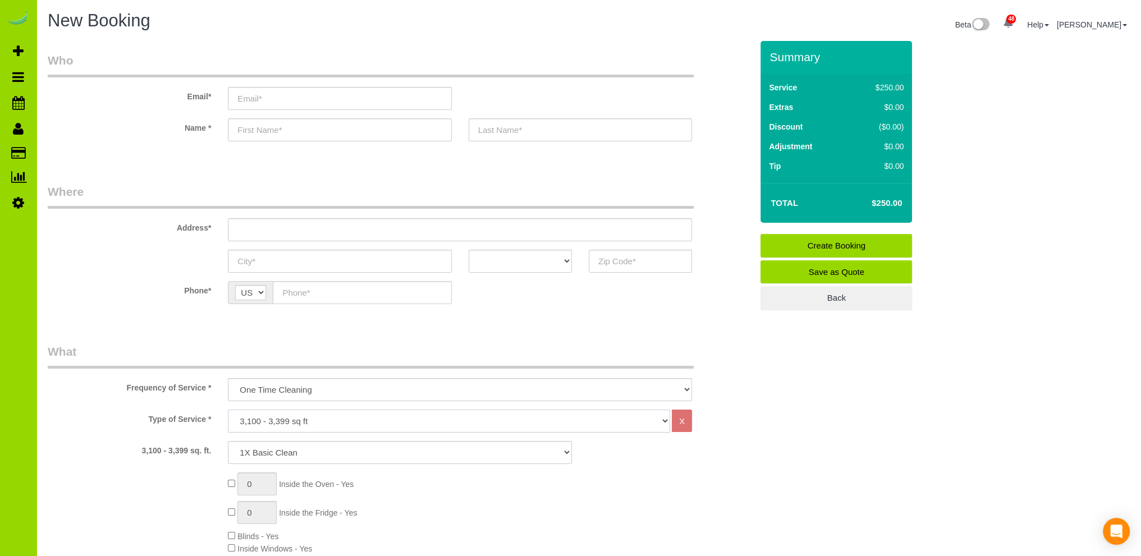
select select "43"
click at [228, 410] on select "Choose YOUR HOME SIZE here Hourly Cleaning 1 - 999 square feet 1,000 - 1,299 sq…" at bounding box center [449, 421] width 442 height 23
click at [356, 454] on select "1X Deep Clean – move in/out 1X Deep Clean – sale ready 1X Deep Clean – other 1X…" at bounding box center [400, 452] width 344 height 23
select select "4"
click at [228, 441] on select "1X Deep Clean – move in/out 1X Deep Clean – sale ready 1X Deep Clean – other 1X…" at bounding box center [400, 452] width 344 height 23
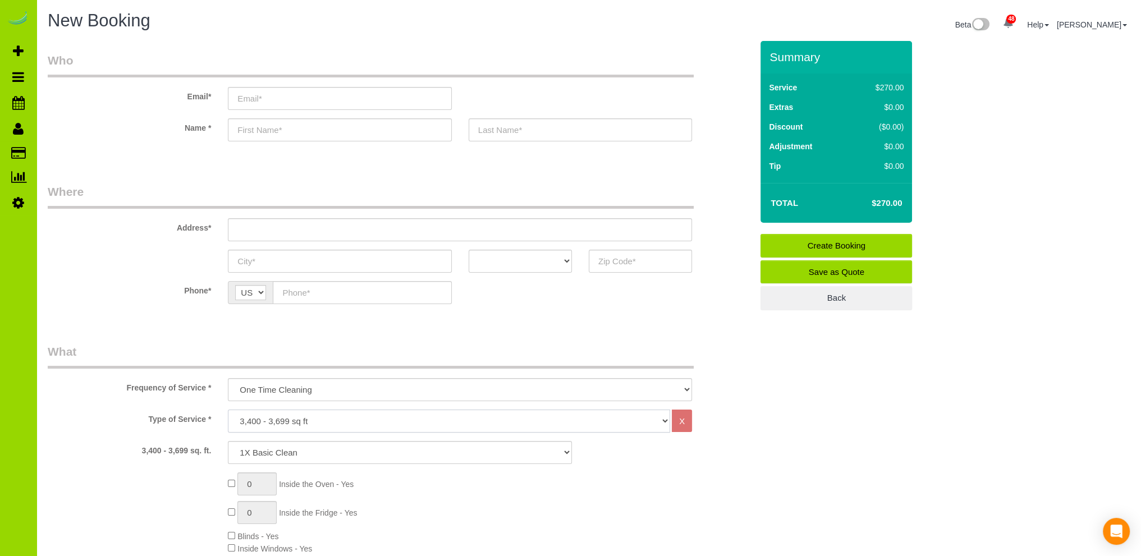
click at [261, 418] on select "Choose YOUR HOME SIZE here Hourly Cleaning 1 - 999 square feet 1,000 - 1,299 sq…" at bounding box center [449, 421] width 442 height 23
select select "44"
click at [228, 410] on select "Choose YOUR HOME SIZE here Hourly Cleaning 1 - 999 square feet 1,000 - 1,299 sq…" at bounding box center [449, 421] width 442 height 23
click at [295, 413] on select "Choose YOUR HOME SIZE here Hourly Cleaning 1 - 999 square feet 1,000 - 1,299 sq…" at bounding box center [449, 421] width 442 height 23
click at [294, 415] on select "Choose YOUR HOME SIZE here Hourly Cleaning 1 - 999 square feet 1,000 - 1,299 sq…" at bounding box center [449, 421] width 442 height 23
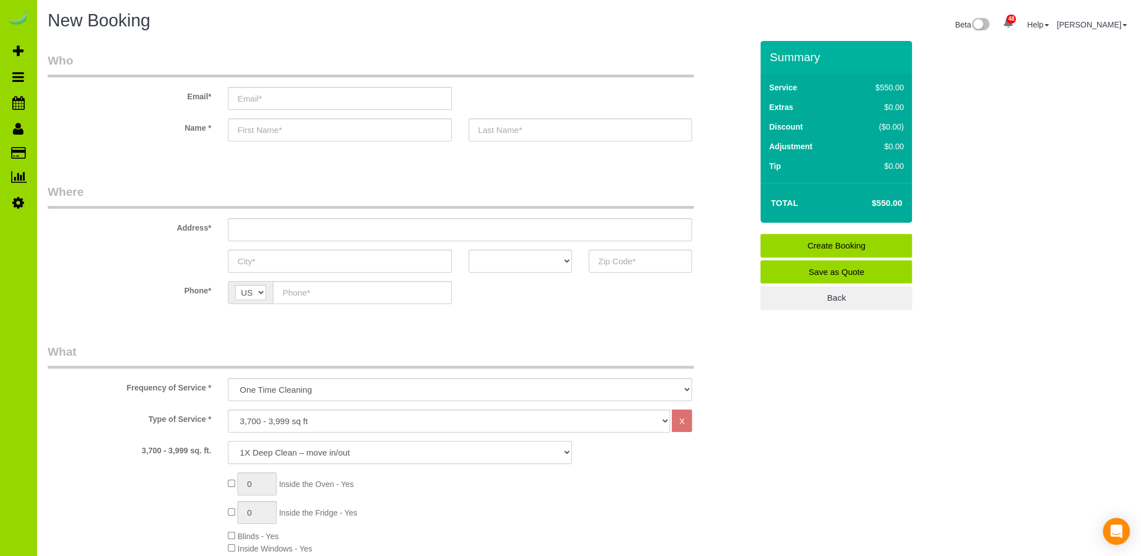
click at [269, 452] on select "1X Deep Clean – move in/out 1X Deep Clean – sale ready 1X Deep Clean – other 1X…" at bounding box center [400, 452] width 344 height 23
select select "4"
click at [228, 441] on select "1X Deep Clean – move in/out 1X Deep Clean – sale ready 1X Deep Clean – other 1X…" at bounding box center [400, 452] width 344 height 23
click at [277, 419] on select "Choose YOUR HOME SIZE here Hourly Cleaning 1 - 999 square feet 1,000 - 1,299 sq…" at bounding box center [449, 421] width 442 height 23
select select "45"
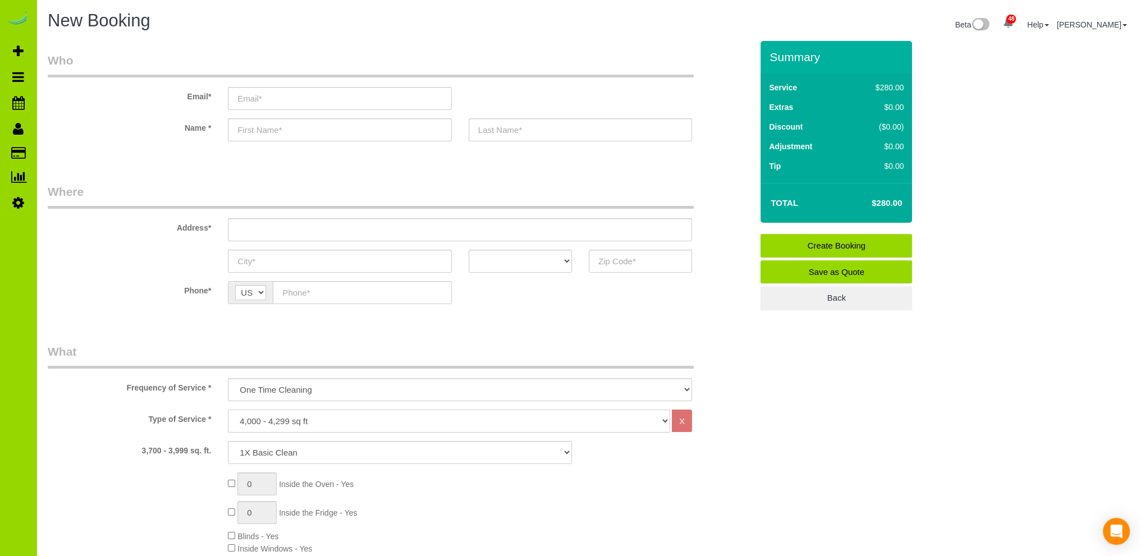
click at [228, 410] on select "Choose YOUR HOME SIZE here Hourly Cleaning 1 - 999 square feet 1,000 - 1,299 sq…" at bounding box center [449, 421] width 442 height 23
click at [274, 448] on select "1X Deep Clean – move in/out 1X Deep Clean – sale ready 1X Deep Clean – other 1X…" at bounding box center [400, 452] width 344 height 23
select select "4"
click at [228, 441] on select "1X Deep Clean – move in/out 1X Deep Clean – sale ready 1X Deep Clean – other 1X…" at bounding box center [400, 452] width 344 height 23
click at [288, 420] on select "Choose YOUR HOME SIZE here Hourly Cleaning 1 - 999 square feet 1,000 - 1,299 sq…" at bounding box center [449, 421] width 442 height 23
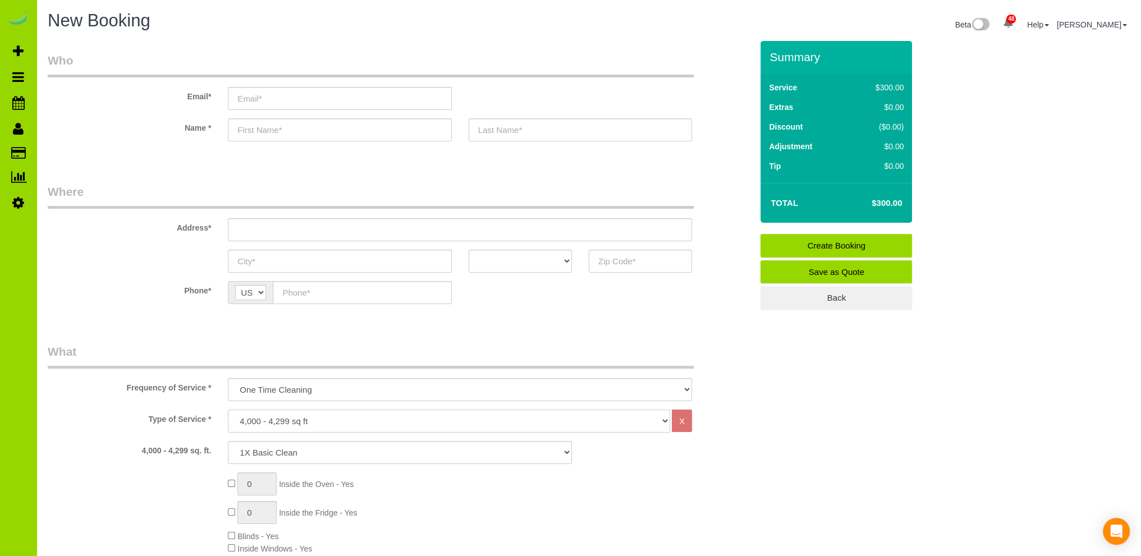
select select "46"
click at [228, 410] on select "Choose YOUR HOME SIZE here Hourly Cleaning 1 - 999 square feet 1,000 - 1,299 sq…" at bounding box center [449, 421] width 442 height 23
click at [287, 448] on select "1X Deep Clean – move in/out 1X Deep Clean – sale ready 1X Deep Clean – other 1X…" at bounding box center [400, 452] width 344 height 23
select select "4"
click at [228, 441] on select "1X Deep Clean – move in/out 1X Deep Clean – sale ready 1X Deep Clean – other 1X…" at bounding box center [400, 452] width 344 height 23
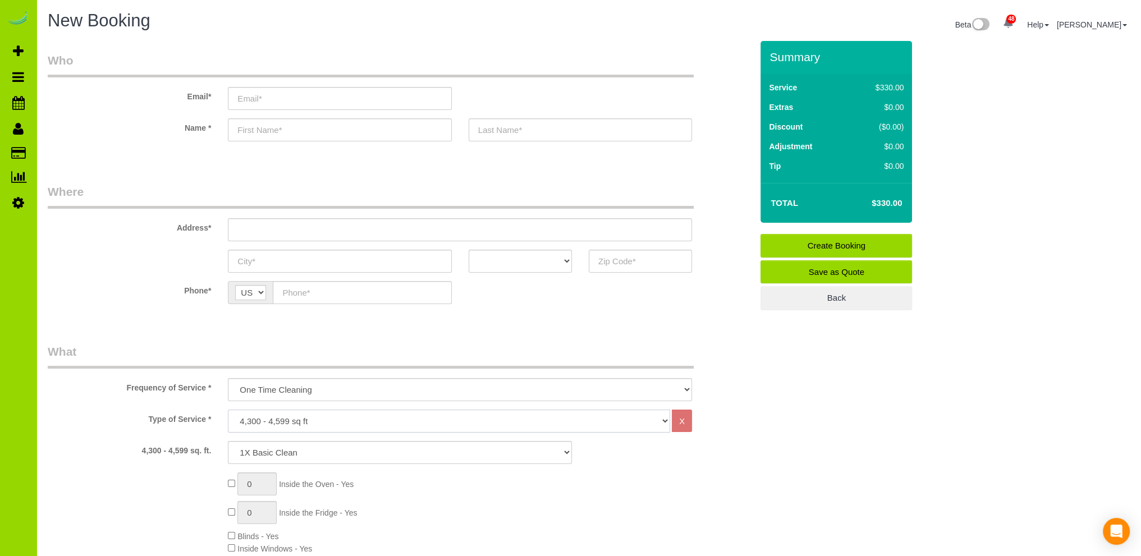
click at [267, 421] on select "Choose YOUR HOME SIZE here Hourly Cleaning 1 - 999 square feet 1,000 - 1,299 sq…" at bounding box center [449, 421] width 442 height 23
select select "47"
click at [228, 410] on select "Choose YOUR HOME SIZE here Hourly Cleaning 1 - 999 square feet 1,000 - 1,299 sq…" at bounding box center [449, 421] width 442 height 23
click at [320, 446] on select "1X Deep Clean – move in/out 1X Deep Clean – sale ready 1X Deep Clean – other 1X…" at bounding box center [400, 452] width 344 height 23
select select "4"
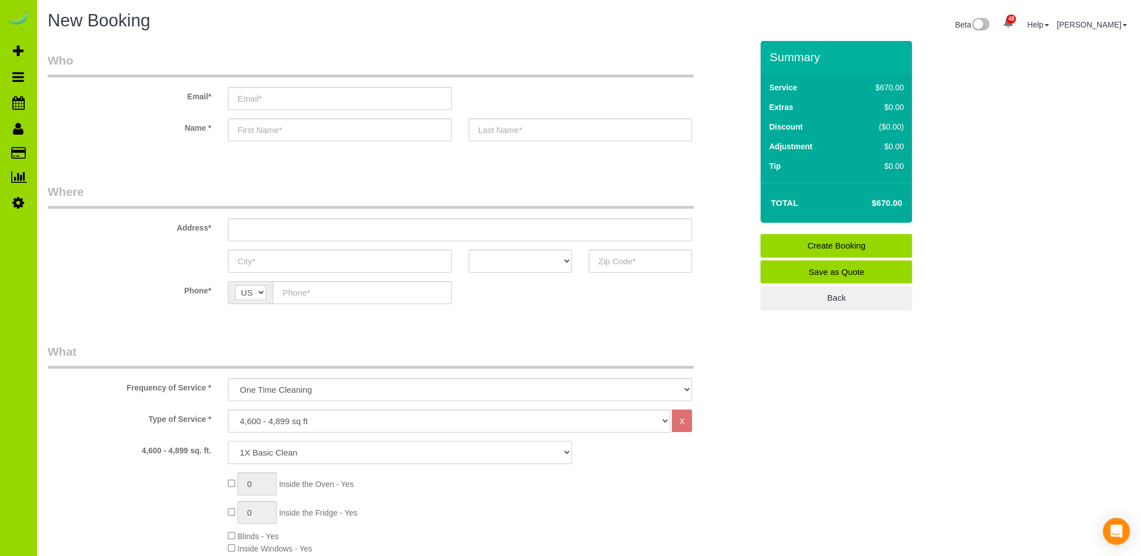
click at [228, 441] on select "1X Deep Clean – move in/out 1X Deep Clean – sale ready 1X Deep Clean – other 1X…" at bounding box center [400, 452] width 344 height 23
click at [291, 416] on select "Choose YOUR HOME SIZE here Hourly Cleaning 1 - 999 square feet 1,000 - 1,299 sq…" at bounding box center [449, 421] width 442 height 23
select select "48"
click at [228, 410] on select "Choose YOUR HOME SIZE here Hourly Cleaning 1 - 999 square feet 1,000 - 1,299 sq…" at bounding box center [449, 421] width 442 height 23
click at [293, 449] on select "1X Deep Clean – move in/out 1X Deep Clean – sale ready 1X Deep Clean – other 1X…" at bounding box center [400, 452] width 344 height 23
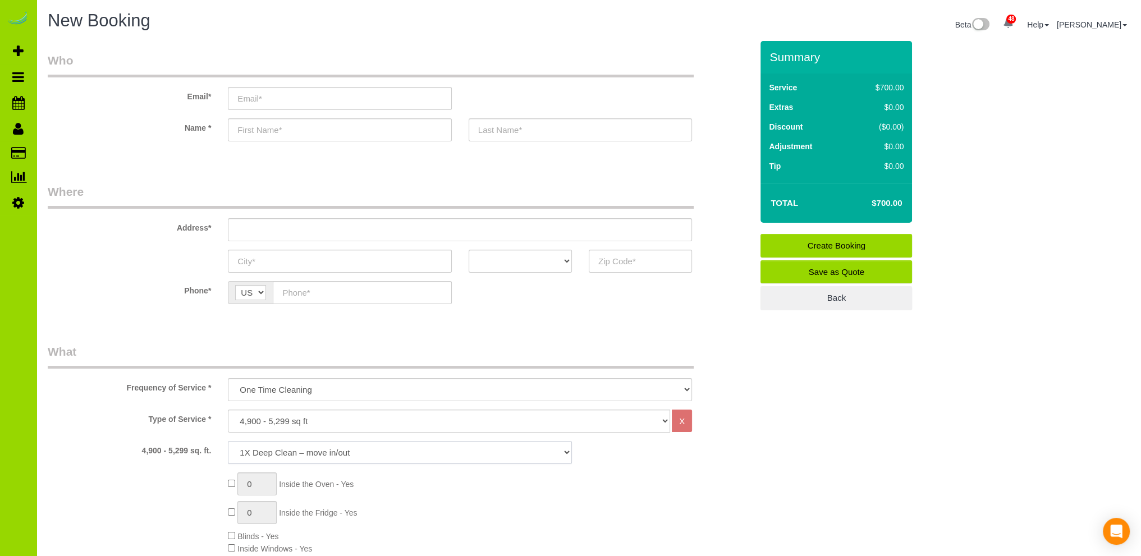
select select "4"
click at [228, 441] on select "1X Deep Clean – move in/out 1X Deep Clean – sale ready 1X Deep Clean – other 1X…" at bounding box center [400, 452] width 344 height 23
click at [254, 452] on select "1X Deep Clean – move in/out 1X Deep Clean – sale ready 1X Deep Clean – other 1X…" at bounding box center [400, 452] width 344 height 23
click at [252, 452] on select "1X Deep Clean – move in/out 1X Deep Clean – sale ready 1X Deep Clean – other 1X…" at bounding box center [400, 452] width 344 height 23
click at [259, 414] on select "Choose YOUR HOME SIZE here Hourly Cleaning 1 - 999 square feet 1,000 - 1,299 sq…" at bounding box center [449, 421] width 442 height 23
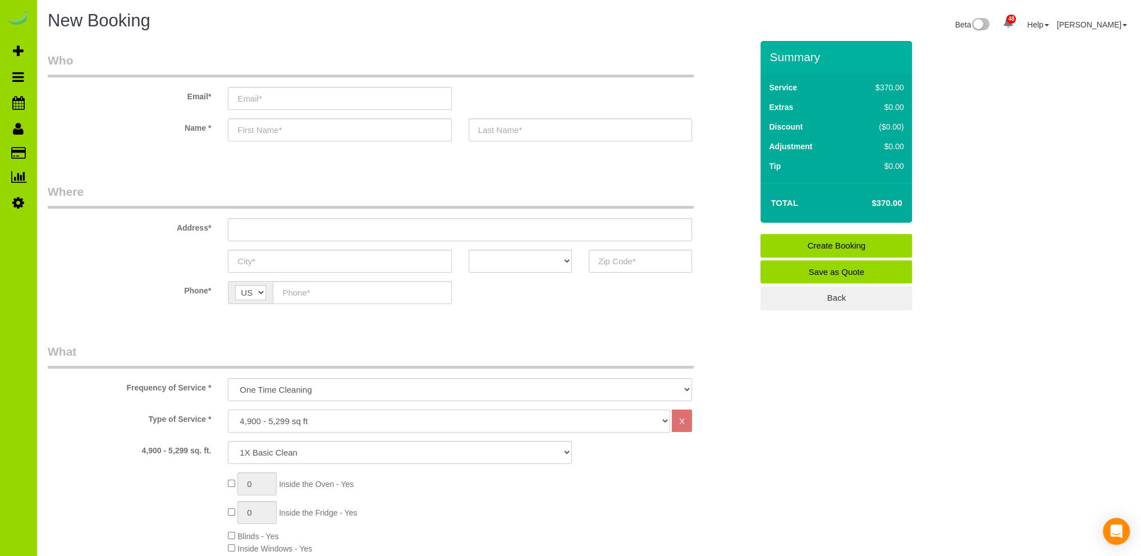
select select "49"
click at [228, 410] on select "Choose YOUR HOME SIZE here Hourly Cleaning 1 - 999 square feet 1,000 - 1,299 sq…" at bounding box center [449, 421] width 442 height 23
click at [337, 452] on select "1X Deep Clean – move in/out 1X Deep Clean – sale ready 1X Deep Clean – other 1X…" at bounding box center [400, 452] width 344 height 23
select select "4"
click at [228, 441] on select "1X Deep Clean – move in/out 1X Deep Clean – sale ready 1X Deep Clean – other 1X…" at bounding box center [400, 452] width 344 height 23
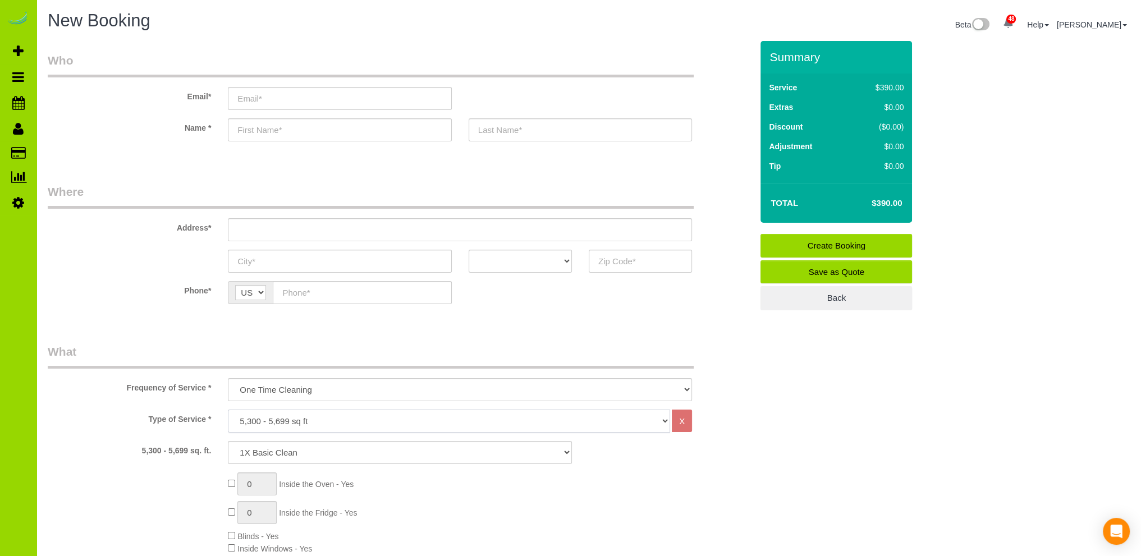
click at [304, 418] on select "Choose YOUR HOME SIZE here Hourly Cleaning 1 - 999 square feet 1,000 - 1,299 sq…" at bounding box center [449, 421] width 442 height 23
select select "50"
click at [228, 410] on select "Choose YOUR HOME SIZE here Hourly Cleaning 1 - 999 square feet 1,000 - 1,299 sq…" at bounding box center [449, 421] width 442 height 23
click at [308, 445] on select "1X Deep Clean – move in/out 1X Deep Clean – sale ready 1X Deep Clean – other 1X…" at bounding box center [400, 452] width 344 height 23
select select "4"
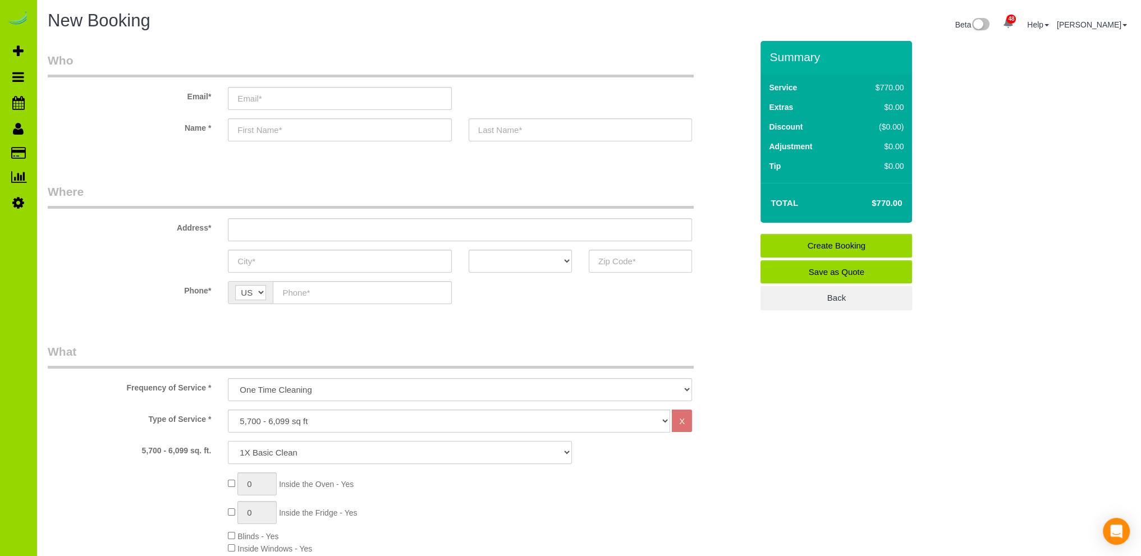
click at [228, 441] on select "1X Deep Clean – move in/out 1X Deep Clean – sale ready 1X Deep Clean – other 1X…" at bounding box center [400, 452] width 344 height 23
click at [324, 419] on select "Choose YOUR HOME SIZE here Hourly Cleaning 1 - 999 square feet 1,000 - 1,299 sq…" at bounding box center [449, 421] width 442 height 23
select select "51"
click at [228, 410] on select "Choose YOUR HOME SIZE here Hourly Cleaning 1 - 999 square feet 1,000 - 1,299 sq…" at bounding box center [449, 421] width 442 height 23
click at [298, 446] on select "1X Deep Clean – move in/out 1X Deep Clean – sale ready 1X Deep Clean – other 1X…" at bounding box center [400, 452] width 344 height 23
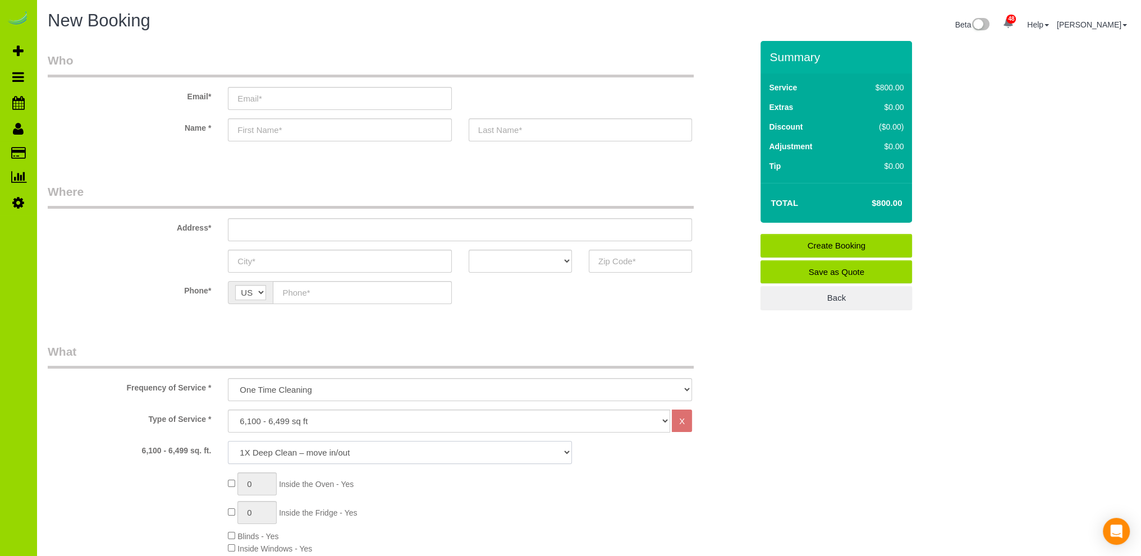
select select "4"
click at [228, 441] on select "1X Deep Clean – move in/out 1X Deep Clean – sale ready 1X Deep Clean – other 1X…" at bounding box center [400, 452] width 344 height 23
click at [343, 417] on select "Choose YOUR HOME SIZE here Hourly Cleaning 1 - 999 square feet 1,000 - 1,299 sq…" at bounding box center [449, 421] width 442 height 23
select select "52"
click at [228, 410] on select "Choose YOUR HOME SIZE here Hourly Cleaning 1 - 999 square feet 1,000 - 1,299 sq…" at bounding box center [449, 421] width 442 height 23
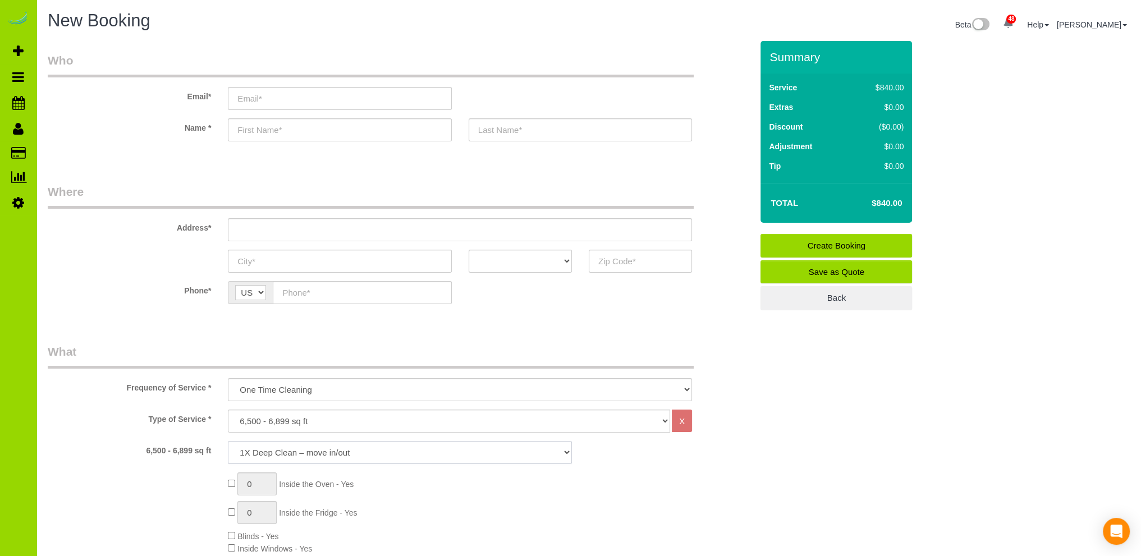
click at [338, 448] on select "1X Deep Clean – move in/out 1X Deep Clean – sale ready 1X Deep Clean – other 1X…" at bounding box center [400, 452] width 344 height 23
select select "4"
click at [228, 441] on select "1X Deep Clean – move in/out 1X Deep Clean – sale ready 1X Deep Clean – other 1X…" at bounding box center [400, 452] width 344 height 23
click at [294, 420] on select "Choose YOUR HOME SIZE here Hourly Cleaning 1 - 999 square feet 1,000 - 1,299 sq…" at bounding box center [449, 421] width 442 height 23
select select "53"
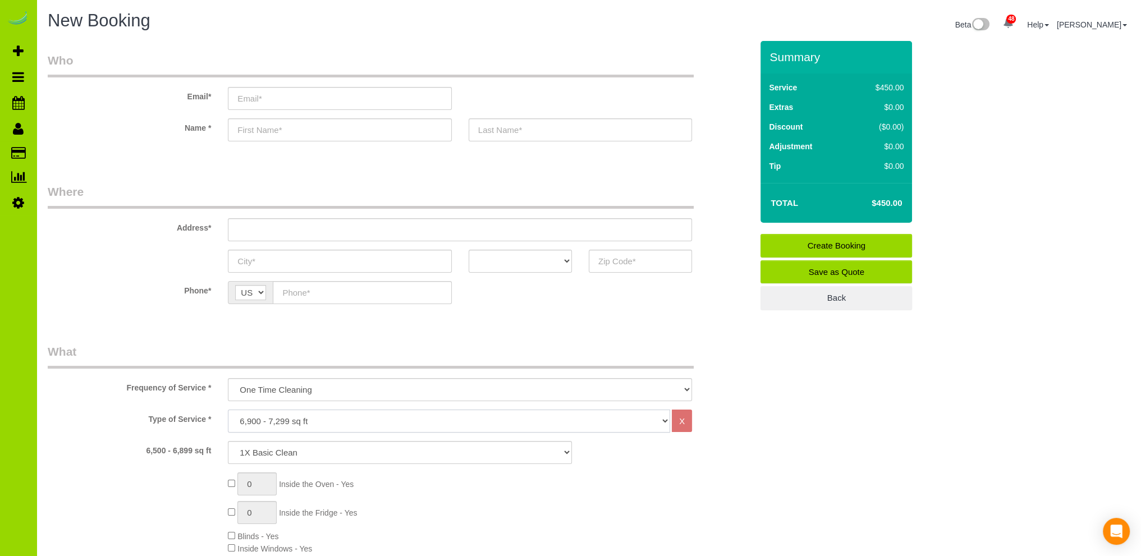
click at [228, 410] on select "Choose YOUR HOME SIZE here Hourly Cleaning 1 - 999 square feet 1,000 - 1,299 sq…" at bounding box center [449, 421] width 442 height 23
click at [314, 450] on select "1X Deep Clean – move in/out 1X Deep Clean – sale ready 1X Deep Clean – other 1X…" at bounding box center [400, 452] width 344 height 23
select select "4"
click at [228, 441] on select "1X Deep Clean – move in/out 1X Deep Clean – sale ready 1X Deep Clean – other 1X…" at bounding box center [400, 452] width 344 height 23
click at [261, 417] on select "Choose YOUR HOME SIZE here Hourly Cleaning 1 - 999 square feet 1,000 - 1,299 sq…" at bounding box center [449, 421] width 442 height 23
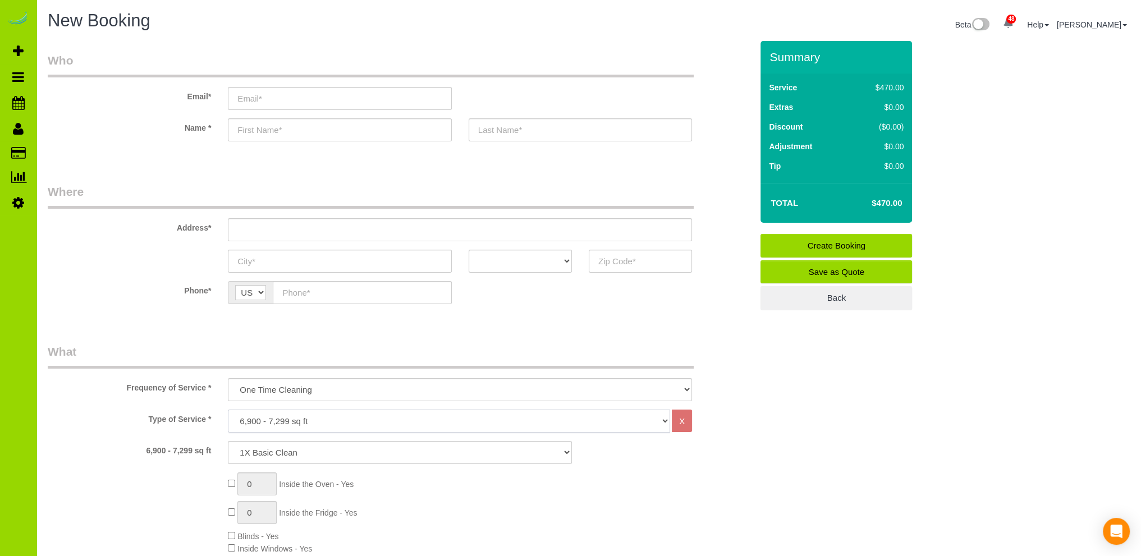
select select "29"
click at [228, 410] on select "Choose YOUR HOME SIZE here Hourly Cleaning 1 - 999 square feet 1,000 - 1,299 sq…" at bounding box center [449, 421] width 442 height 23
click at [330, 449] on select "1X Deep Clean – move in/out 1X Deep Clean – sale ready 1X Deep Clean – other 1X…" at bounding box center [400, 452] width 344 height 23
select select "4"
click at [228, 441] on select "1X Deep Clean – move in/out 1X Deep Clean – sale ready 1X Deep Clean – other 1X…" at bounding box center [400, 452] width 344 height 23
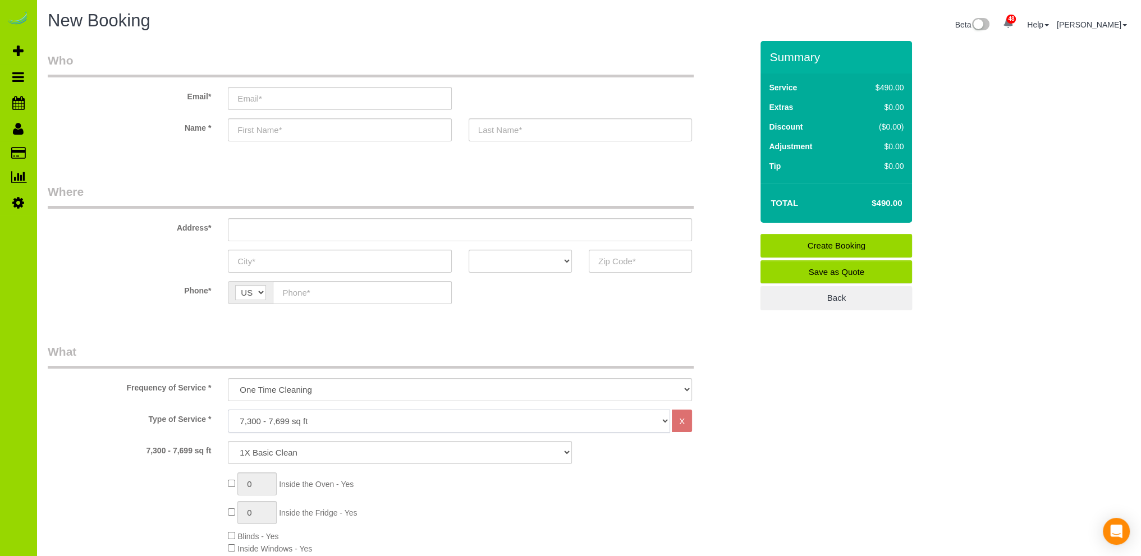
click at [375, 419] on select "Choose YOUR HOME SIZE here Hourly Cleaning 1 - 999 square feet 1,000 - 1,299 sq…" at bounding box center [449, 421] width 442 height 23
select select "30"
click at [228, 410] on select "Choose YOUR HOME SIZE here Hourly Cleaning 1 - 999 square feet 1,000 - 1,299 sq…" at bounding box center [449, 421] width 442 height 23
click at [296, 451] on select "1X Deep Clean – move in/out 1X Deep Clean – sale ready 1X Deep Clean – other 1X…" at bounding box center [400, 452] width 344 height 23
select select "4"
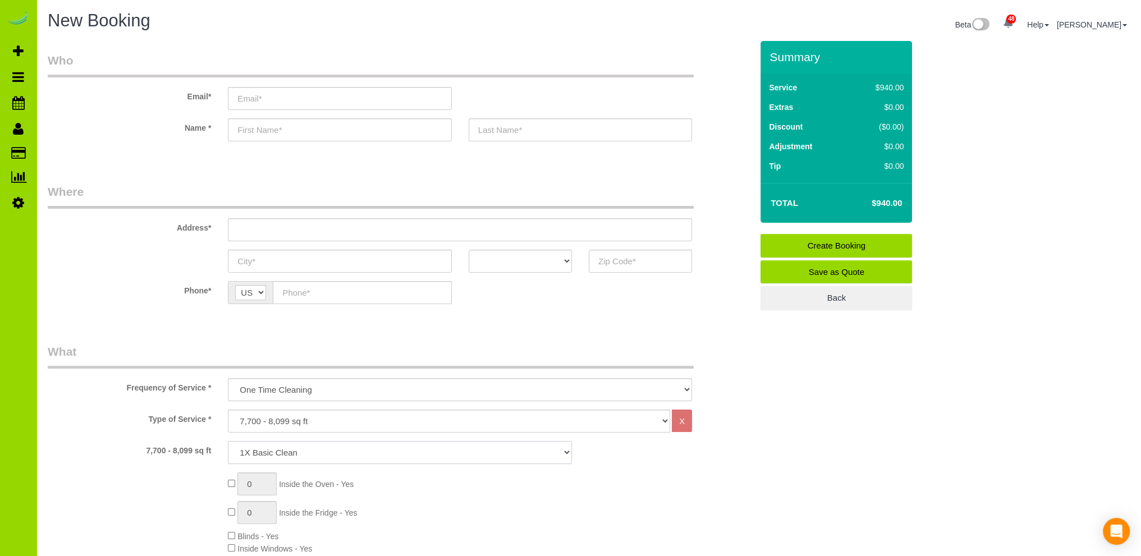
click at [228, 441] on select "1X Deep Clean – move in/out 1X Deep Clean – sale ready 1X Deep Clean – other 1X…" at bounding box center [400, 452] width 344 height 23
